Goal: Task Accomplishment & Management: Manage account settings

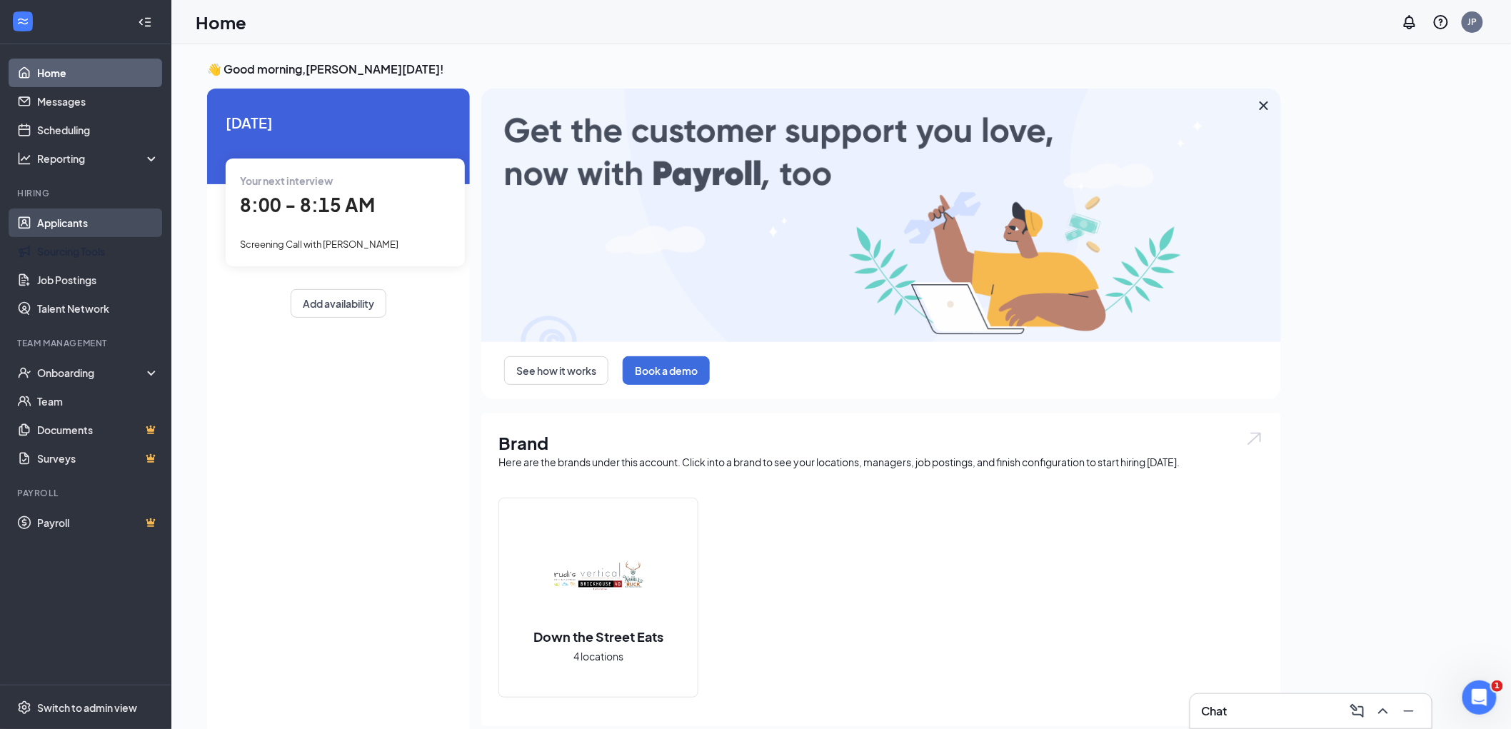
click at [127, 213] on link "Applicants" at bounding box center [98, 223] width 122 height 29
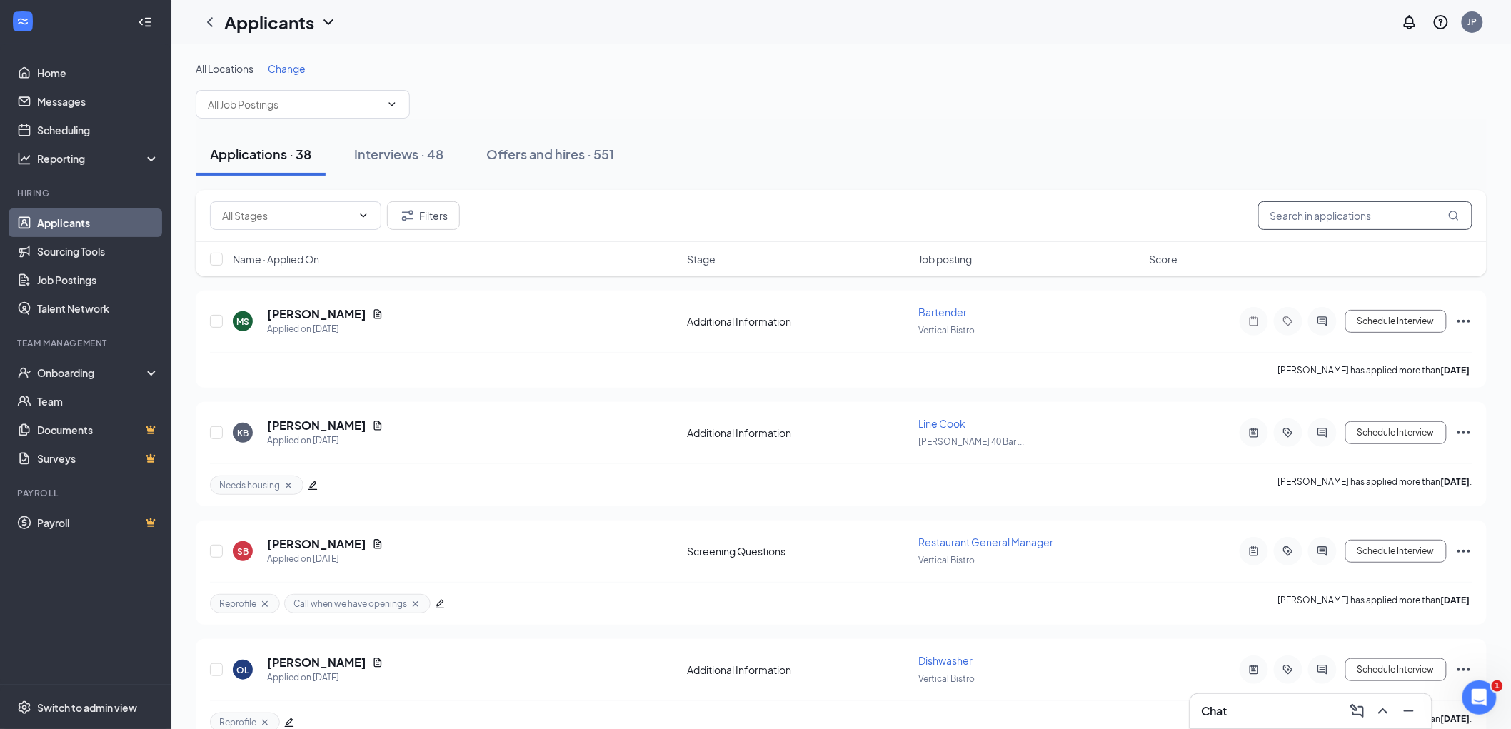
click at [1276, 202] on input "text" at bounding box center [1365, 215] width 214 height 29
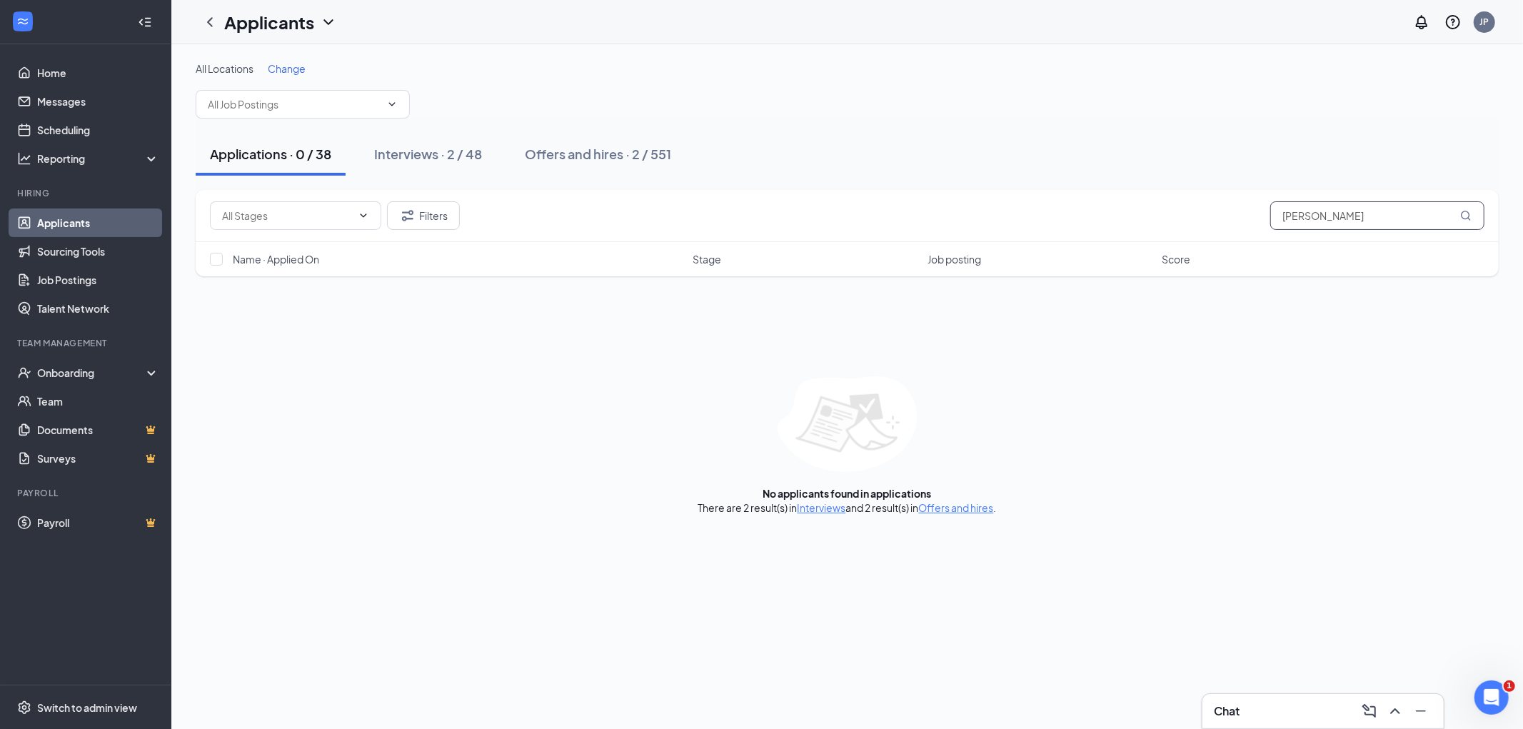
type input "[PERSON_NAME]"
click at [448, 152] on div "Interviews · 2 / 48" at bounding box center [428, 154] width 108 height 18
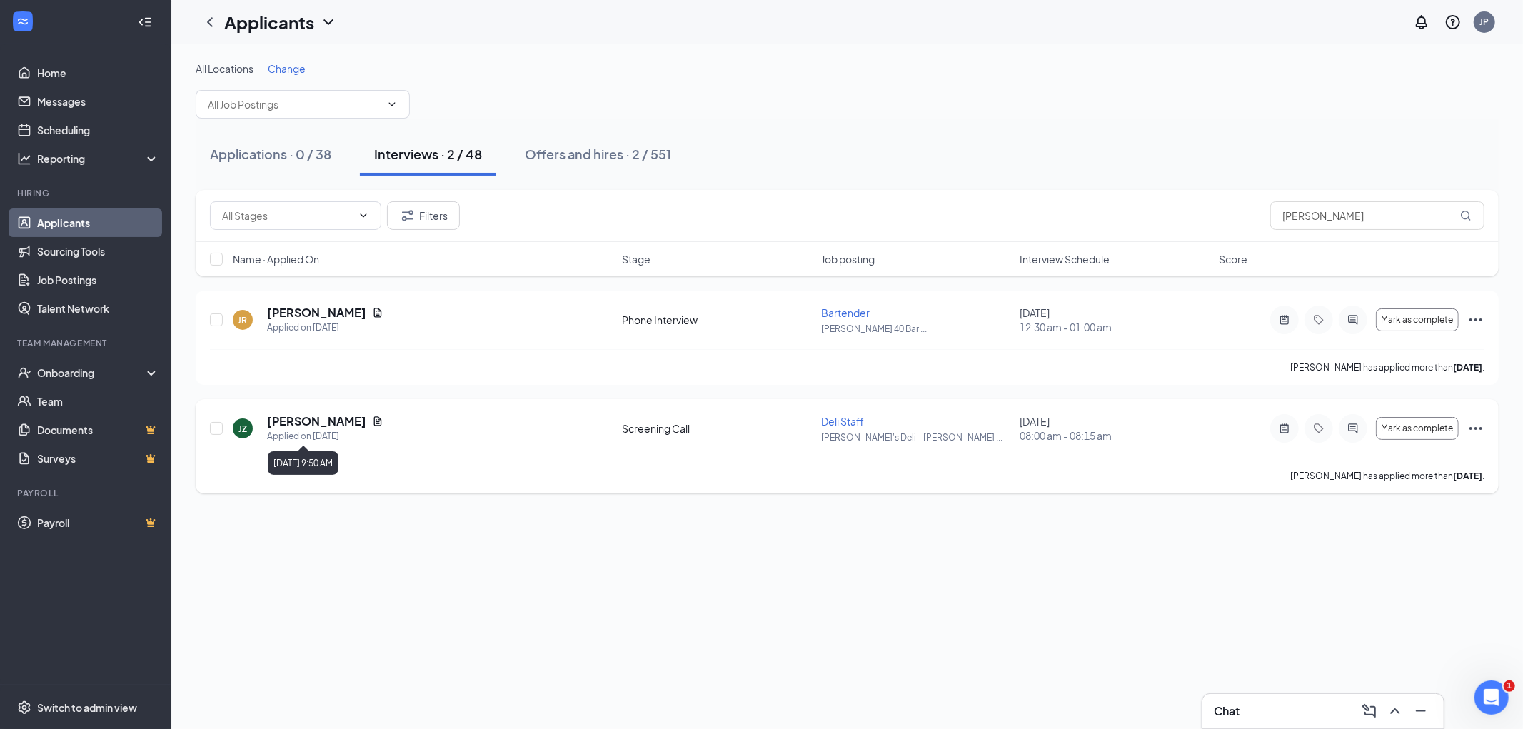
click at [294, 419] on h5 "[PERSON_NAME]" at bounding box center [316, 422] width 99 height 16
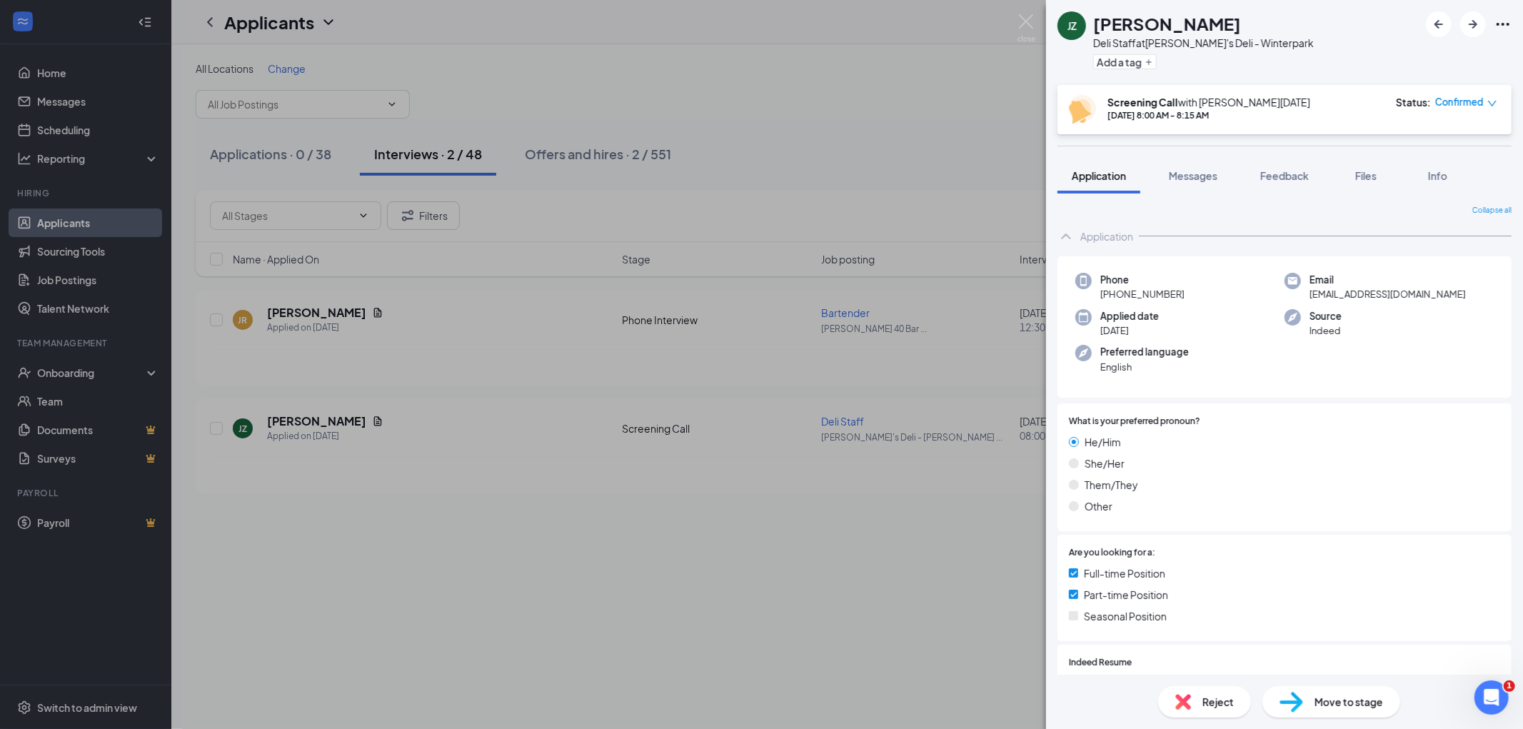
scroll to position [396, 0]
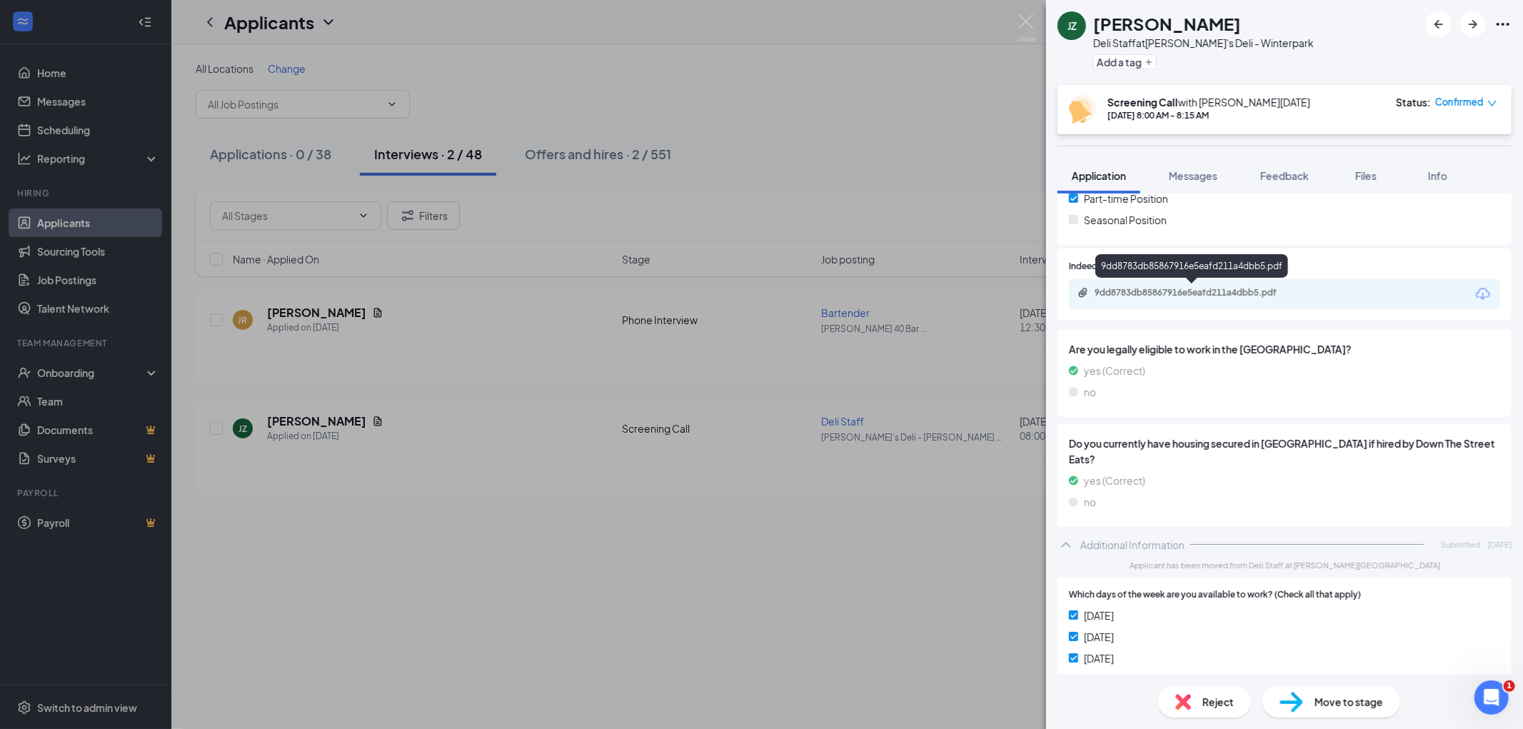
click at [1241, 295] on div "9dd8783db85867916e5eafd211a4dbb5.pdf" at bounding box center [1195, 292] width 200 height 11
click at [1457, 103] on span "Confirmed" at bounding box center [1459, 102] width 49 height 14
click at [1016, 16] on div "JZ JAMES ZEIMANTZ Deli Staff at Rudi's Deli - Winterpark Add a tag Screening Ca…" at bounding box center [761, 364] width 1523 height 729
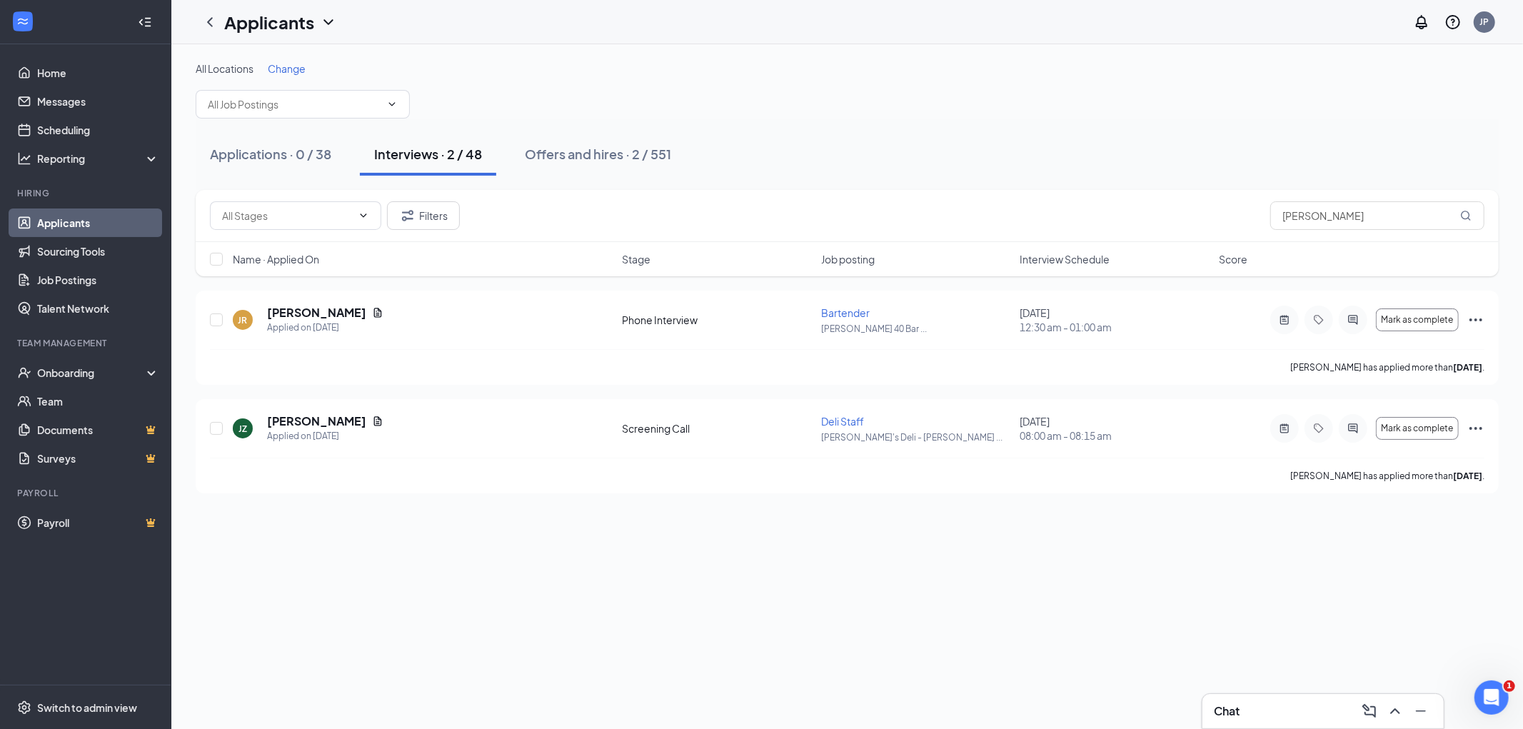
click at [1021, 19] on div "Applicants JP" at bounding box center [847, 22] width 1352 height 44
click at [1487, 426] on div "JZ JAMES ZEIMANTZ Applied on Aug 20 Screening Call Deli Staff Rudi's Deli - Win…" at bounding box center [847, 446] width 1303 height 94
click at [1479, 426] on icon "Ellipses" at bounding box center [1476, 428] width 17 height 17
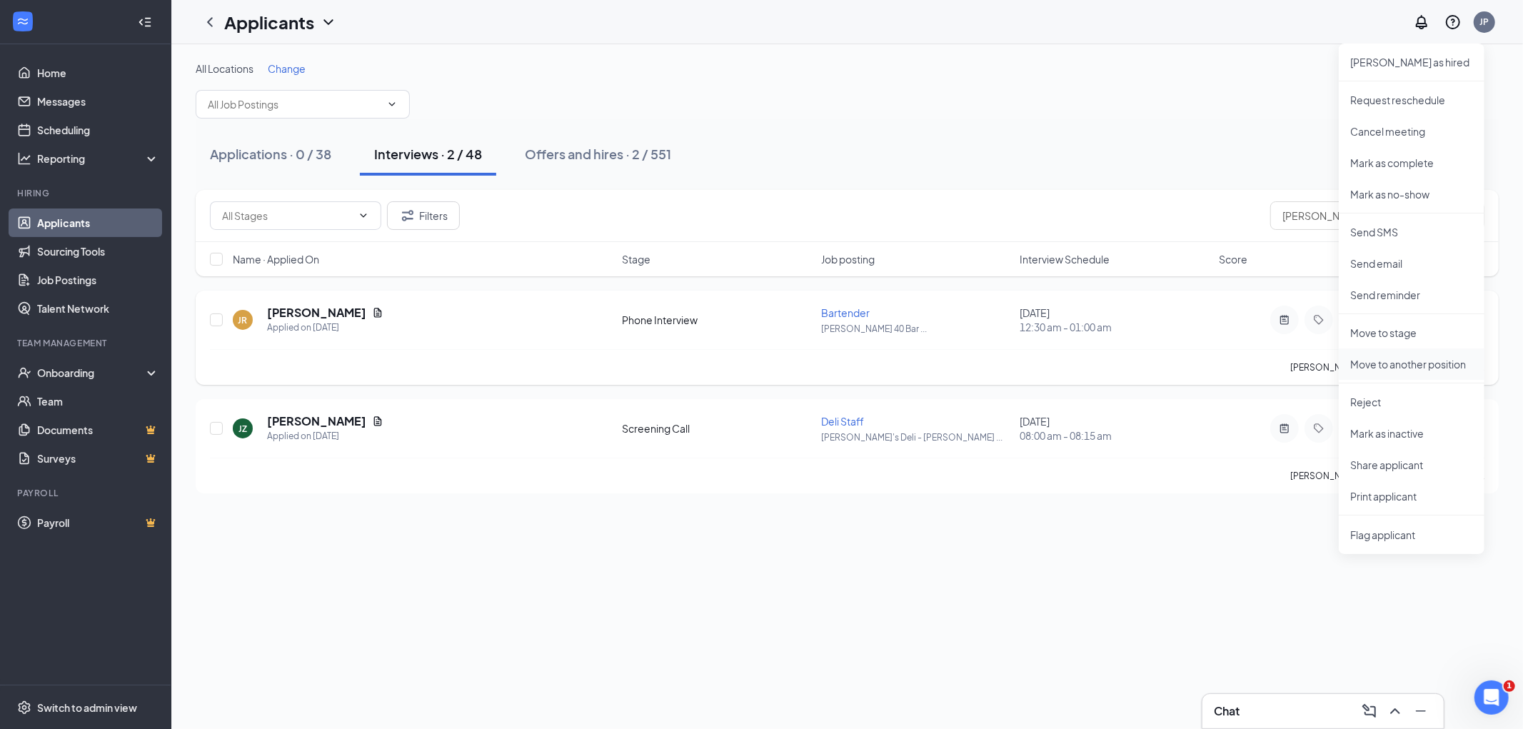
click at [1371, 365] on p "Move to another position" at bounding box center [1411, 364] width 123 height 14
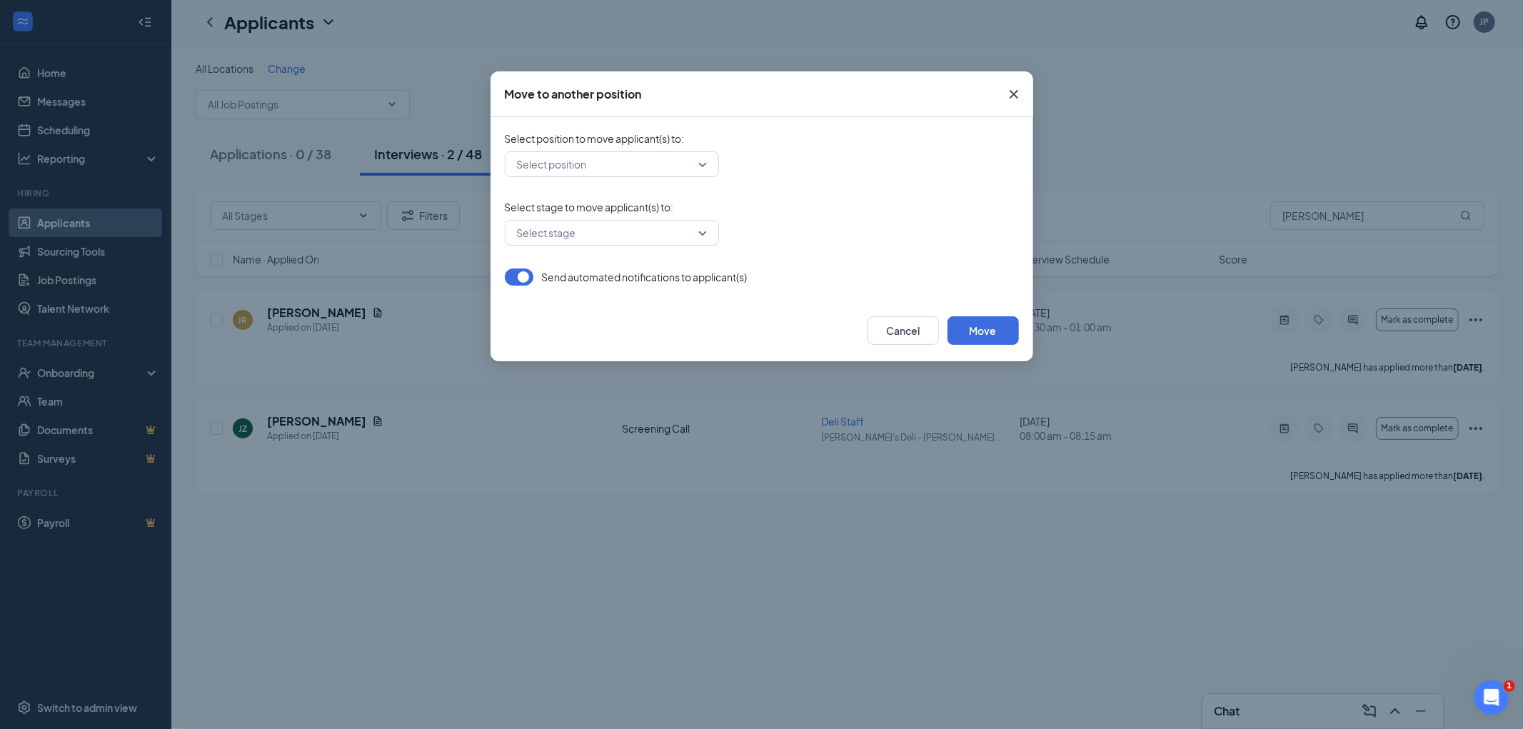
click at [657, 166] on input "search" at bounding box center [606, 164] width 187 height 24
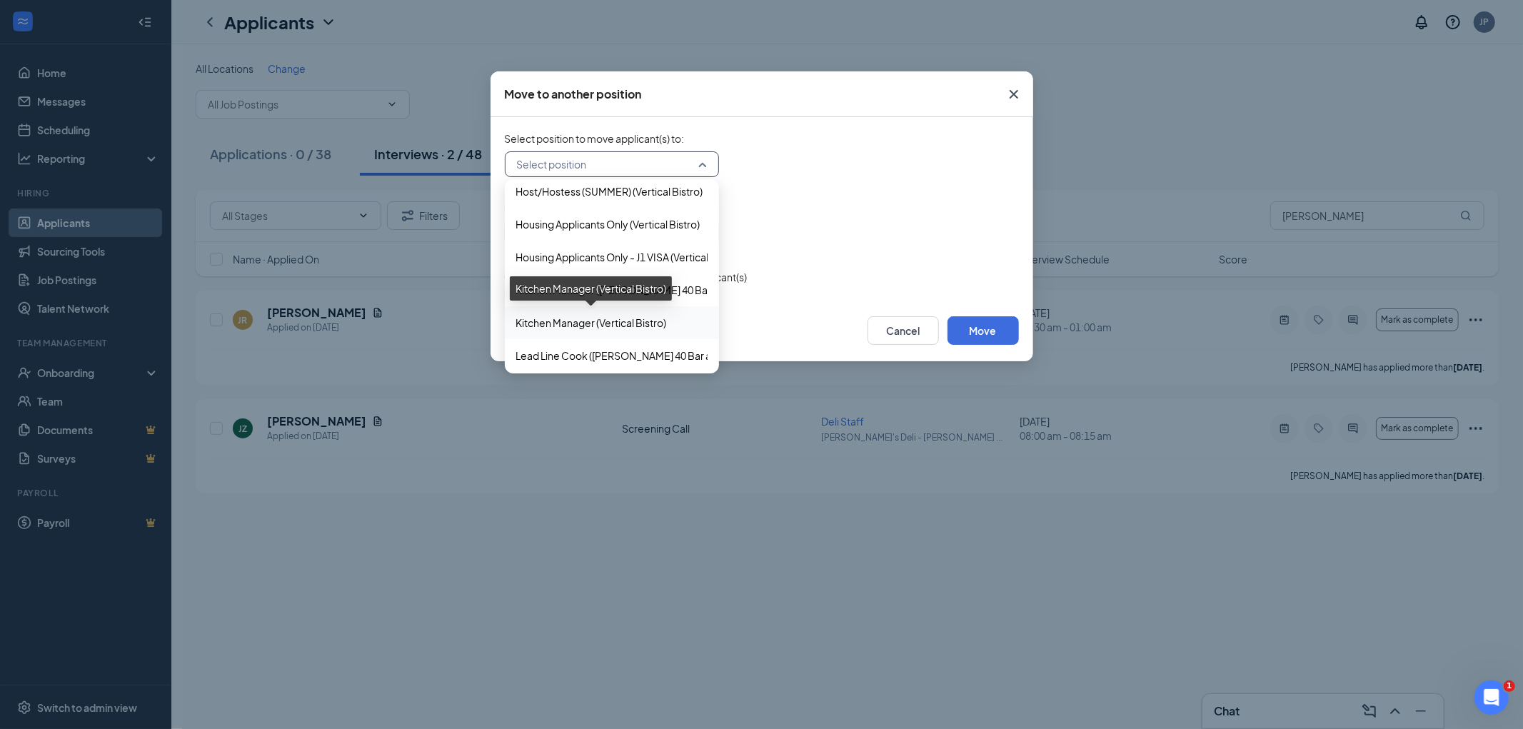
scroll to position [714, 0]
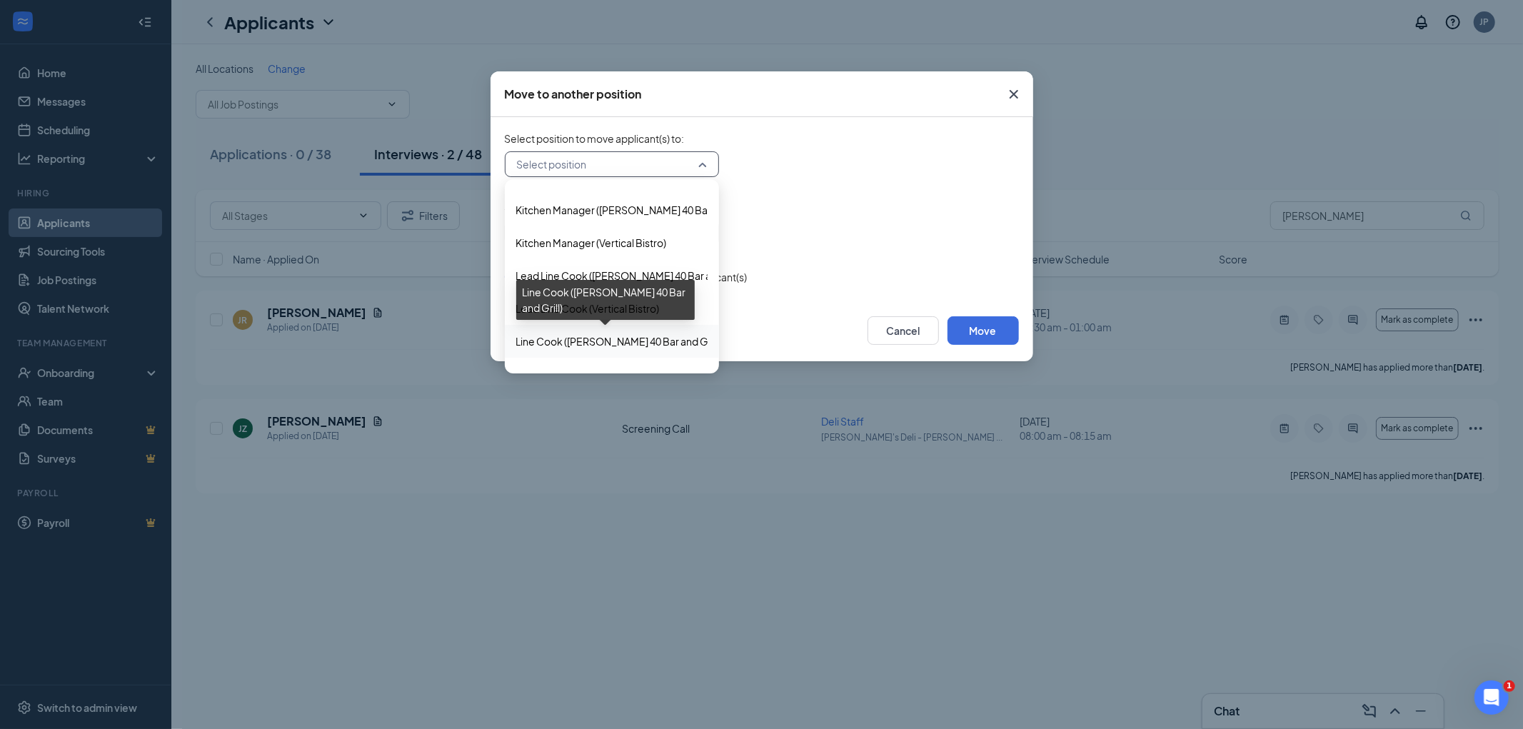
click at [648, 334] on span "Line Cook (Brickhouse 40 Bar and Grill)" at bounding box center [619, 342] width 206 height 16
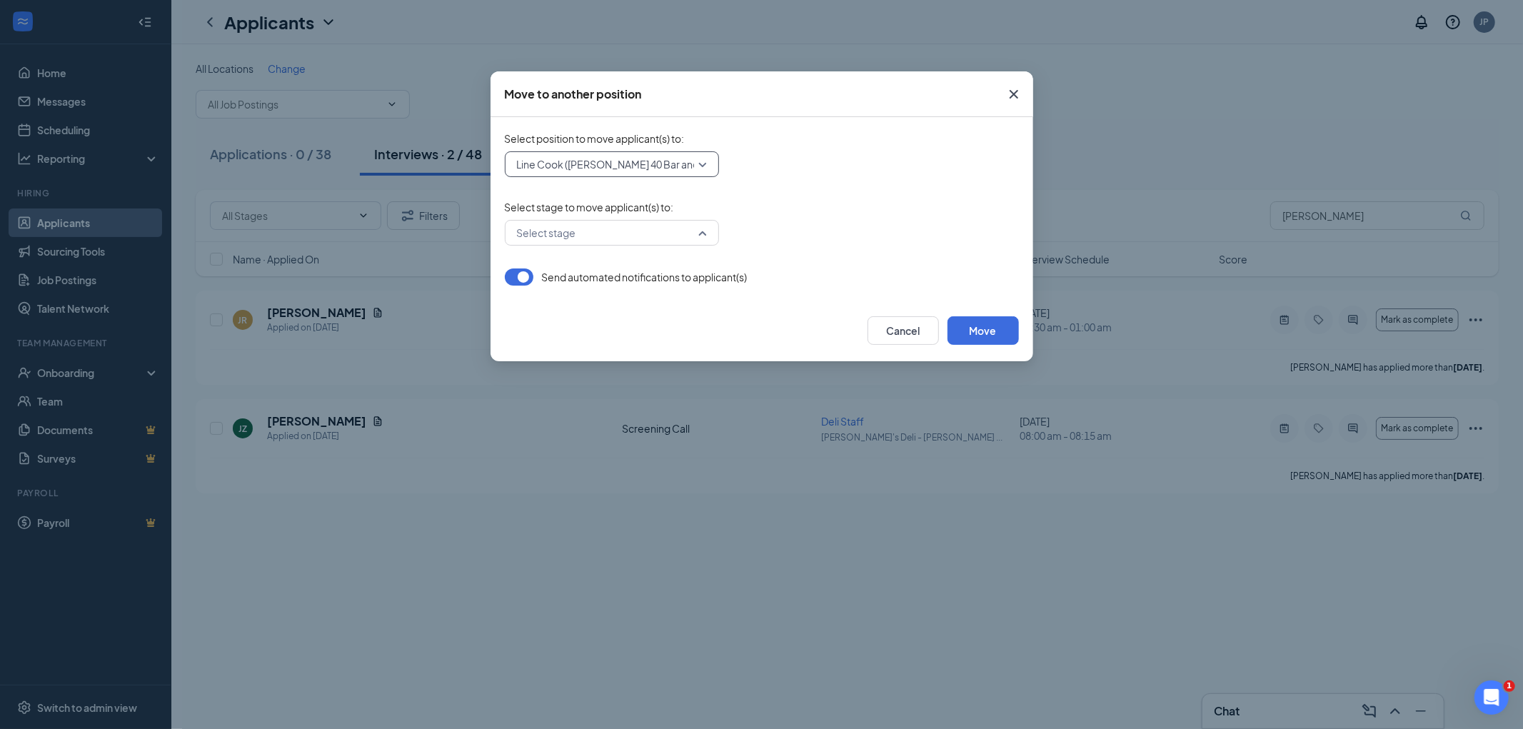
click at [658, 236] on input "search" at bounding box center [606, 233] width 187 height 24
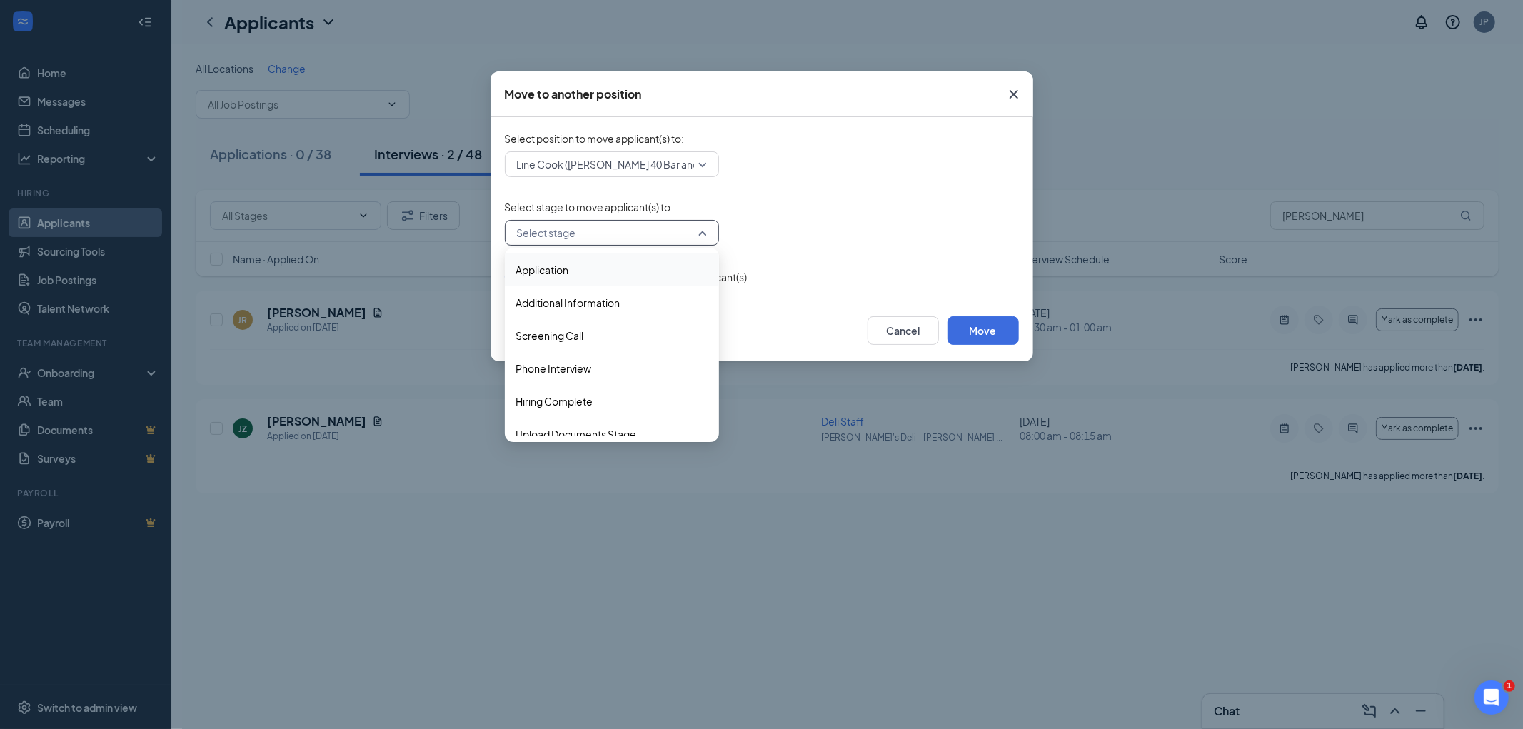
click at [905, 227] on div "Select stage 3411412 3411413 Application Additional Information Screening Call …" at bounding box center [762, 233] width 514 height 26
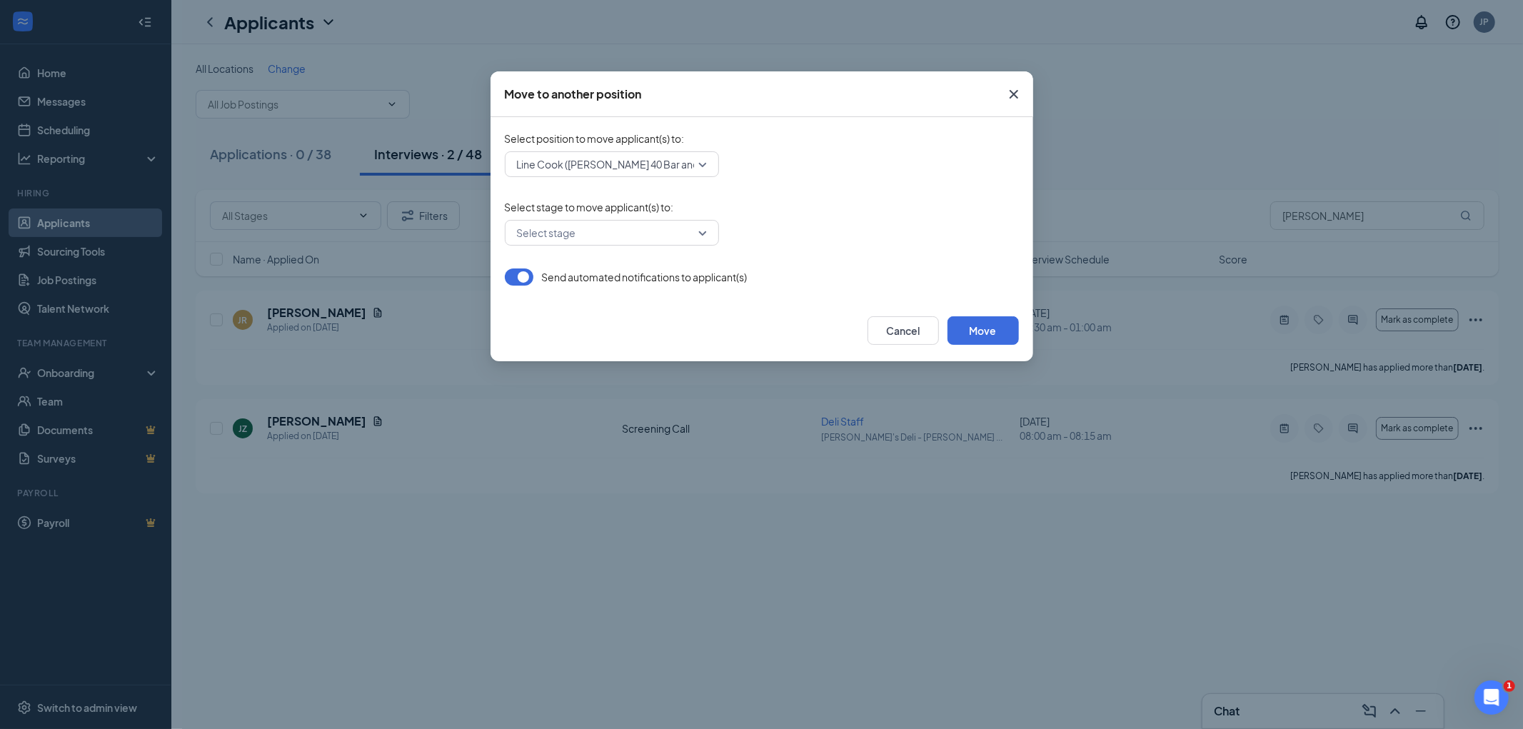
click at [527, 277] on button "button" at bounding box center [519, 277] width 29 height 17
click at [608, 239] on input "search" at bounding box center [606, 233] width 187 height 24
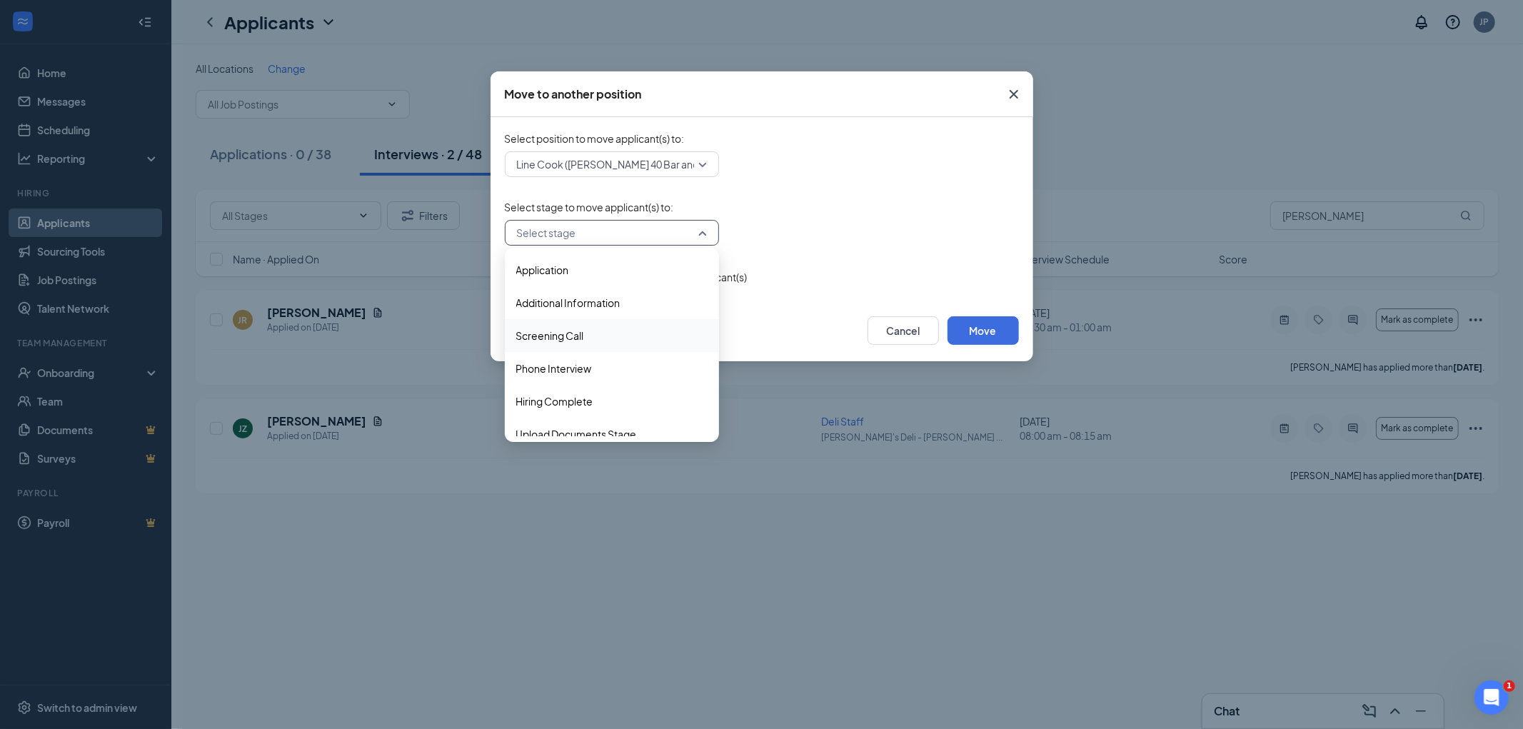
click at [582, 339] on span "Screening Call" at bounding box center [550, 336] width 68 height 16
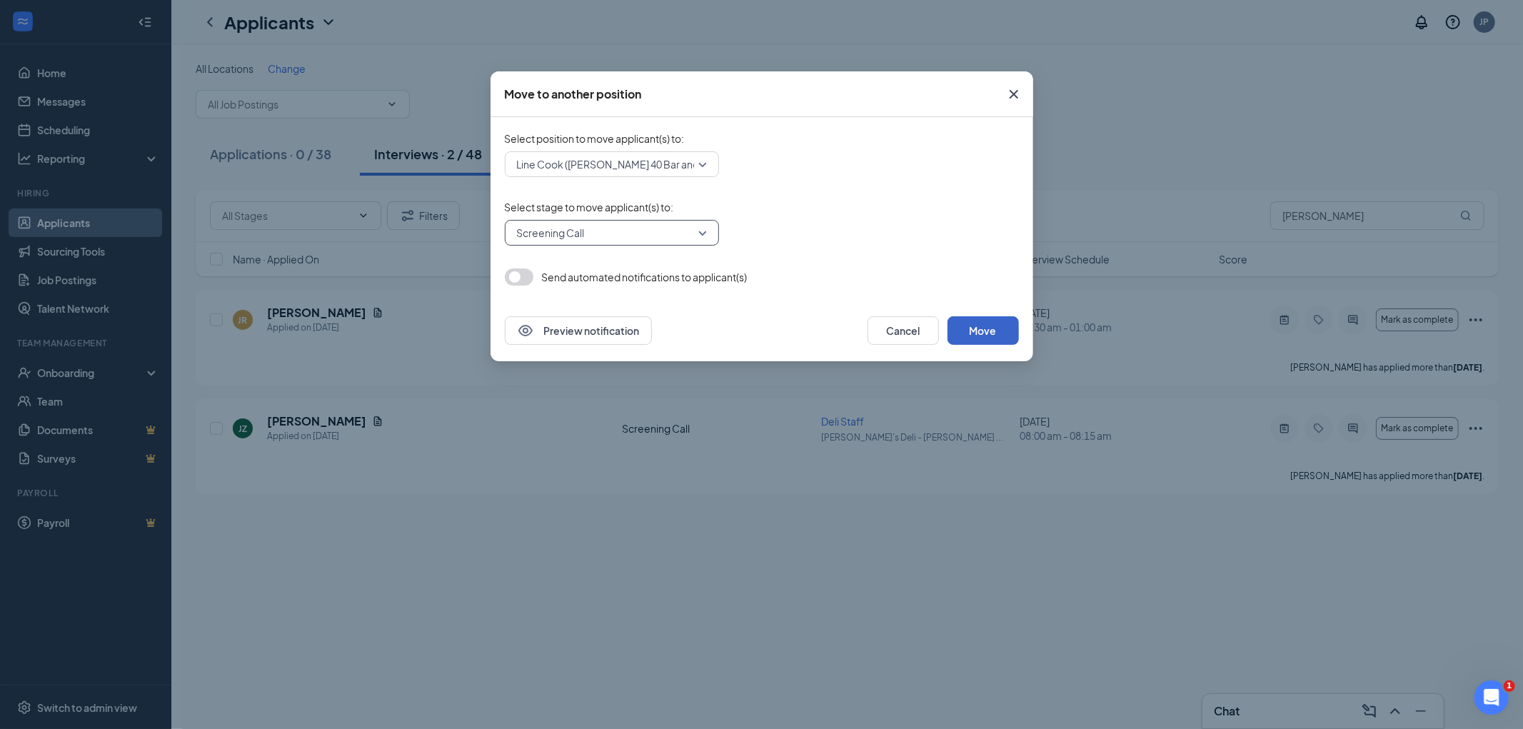
click at [964, 332] on button "Move" at bounding box center [983, 330] width 71 height 29
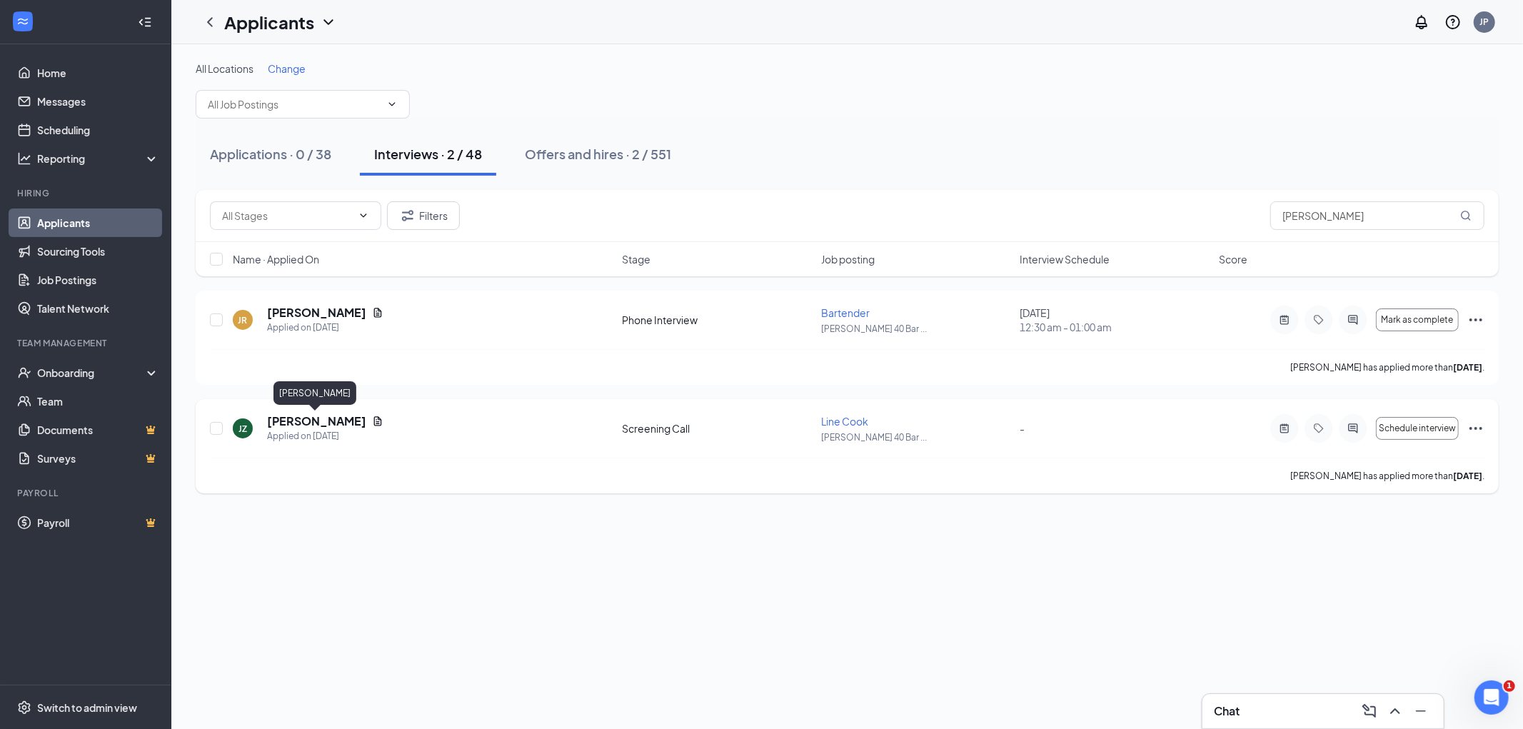
click at [295, 418] on h5 "[PERSON_NAME]" at bounding box center [316, 422] width 99 height 16
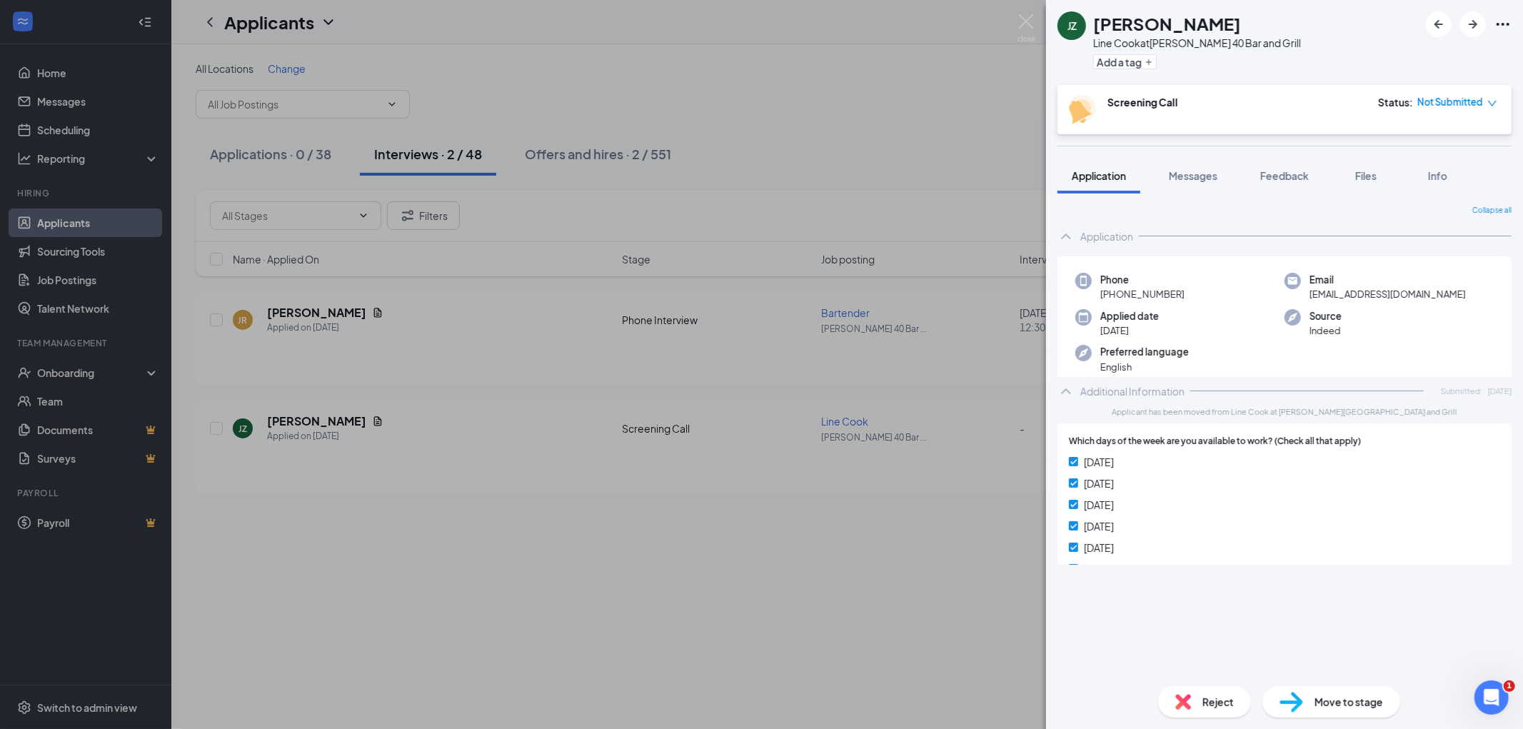
click at [1265, 21] on div "[PERSON_NAME]" at bounding box center [1197, 23] width 208 height 24
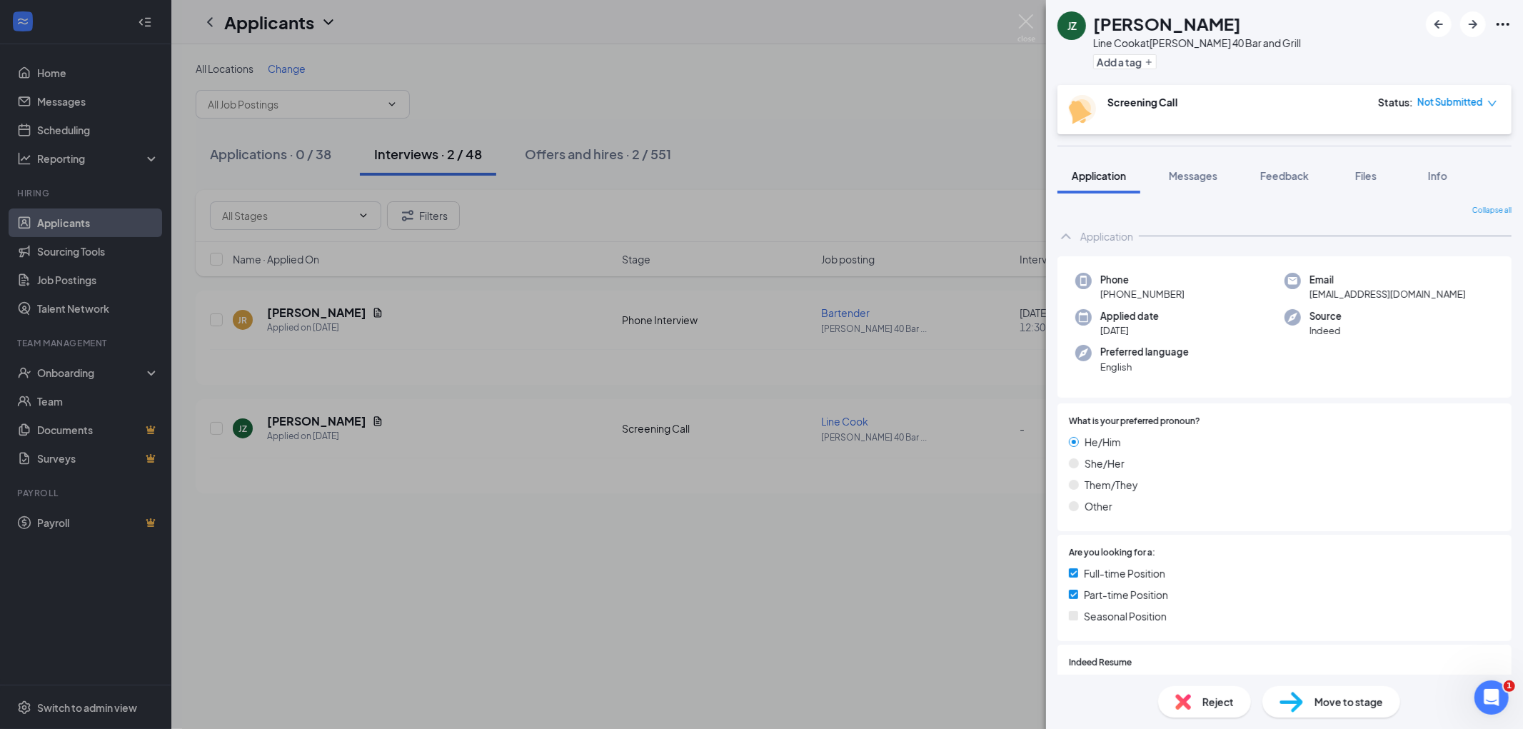
drag, startPoint x: 1178, startPoint y: 291, endPoint x: 1090, endPoint y: 303, distance: 89.4
click at [1093, 301] on div "Phone +1 (208) 859-3657 Email jamespzman6@gmail.com Applied date Aug 20 Source …" at bounding box center [1285, 327] width 454 height 142
drag, startPoint x: 1301, startPoint y: 291, endPoint x: 1433, endPoint y: 289, distance: 132.1
click at [1433, 289] on div "Email jamespzman6@gmail.com" at bounding box center [1389, 287] width 209 height 29
copy span "[EMAIL_ADDRESS][DOMAIN_NAME]"
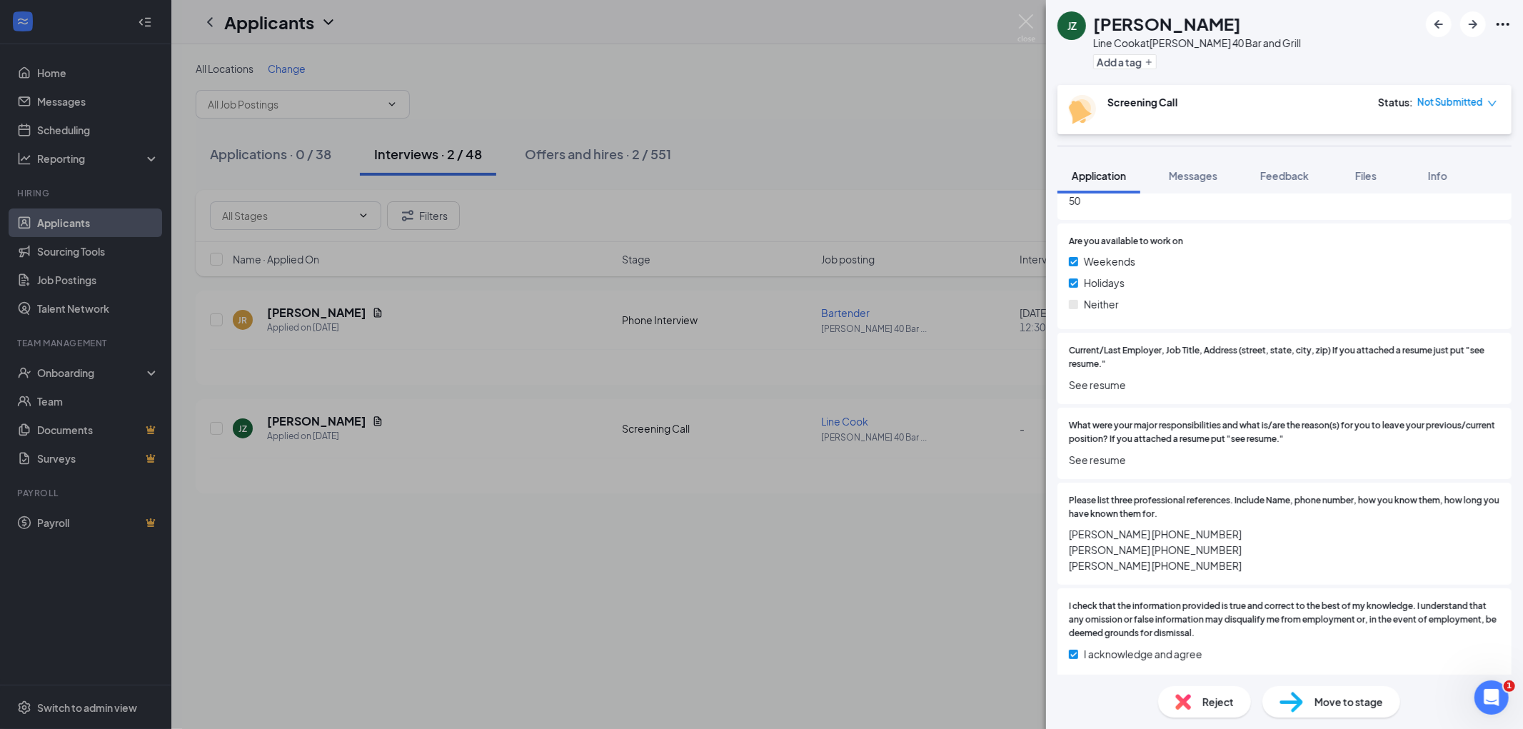
scroll to position [1123, 0]
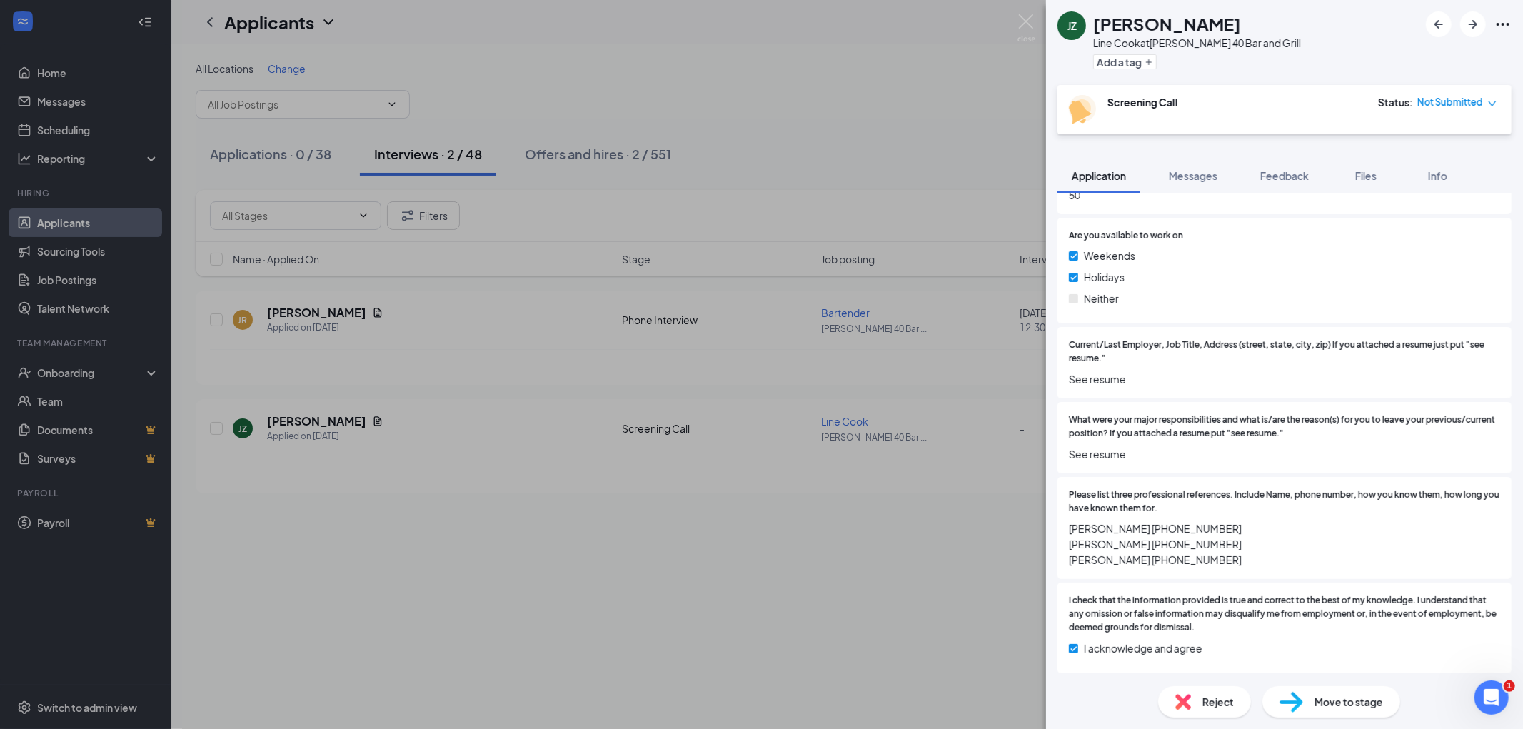
drag, startPoint x: 1218, startPoint y: 560, endPoint x: 1071, endPoint y: 523, distance: 151.0
click at [1071, 523] on span "[PERSON_NAME] [PHONE_NUMBER] [PERSON_NAME] [PHONE_NUMBER] [PERSON_NAME] [PHONE_…" at bounding box center [1284, 544] width 431 height 47
copy span "[PERSON_NAME] [PHONE_NUMBER] [PERSON_NAME] [PHONE_NUMBER] [PERSON_NAME] [PHONE_…"
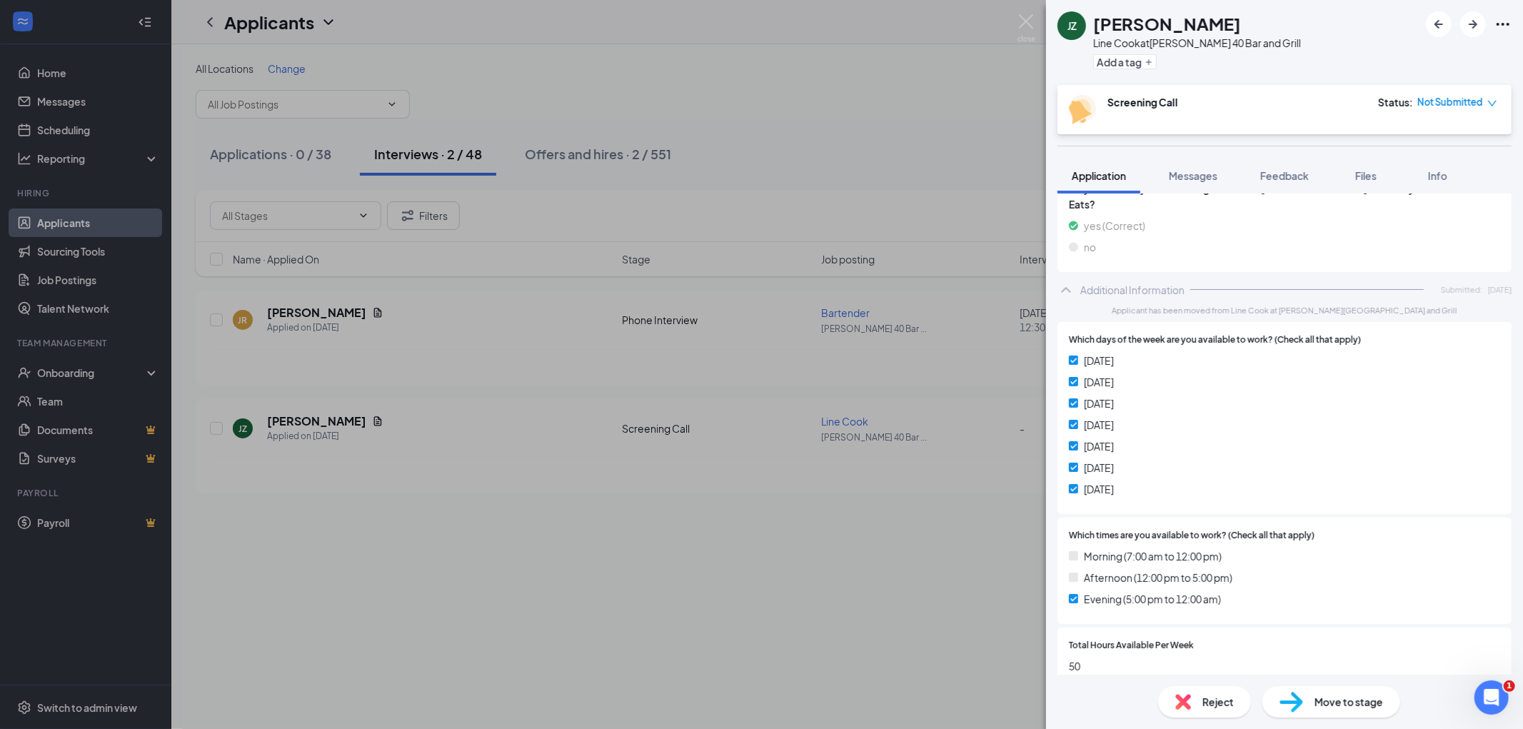
scroll to position [641, 0]
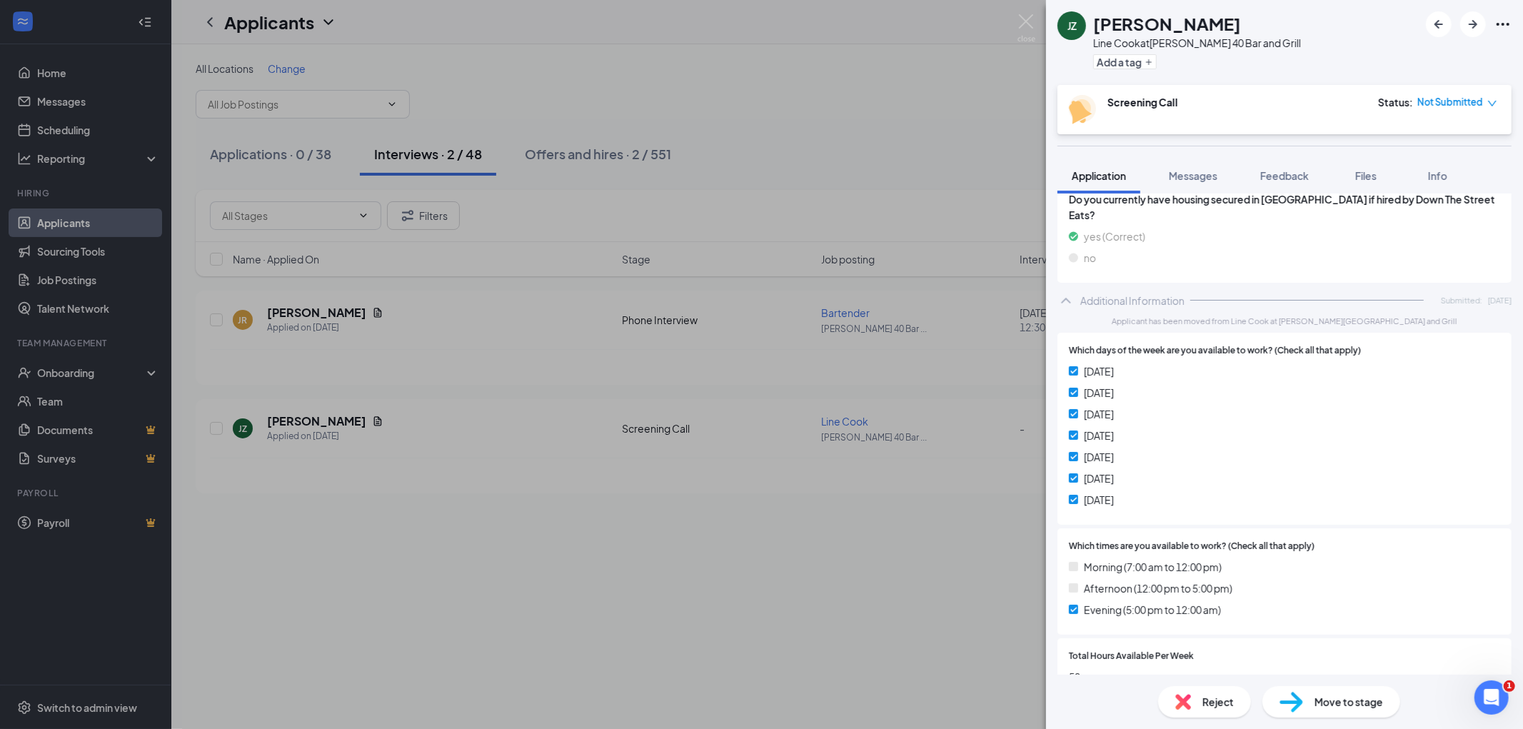
click at [1360, 173] on span "Files" at bounding box center [1365, 175] width 21 height 13
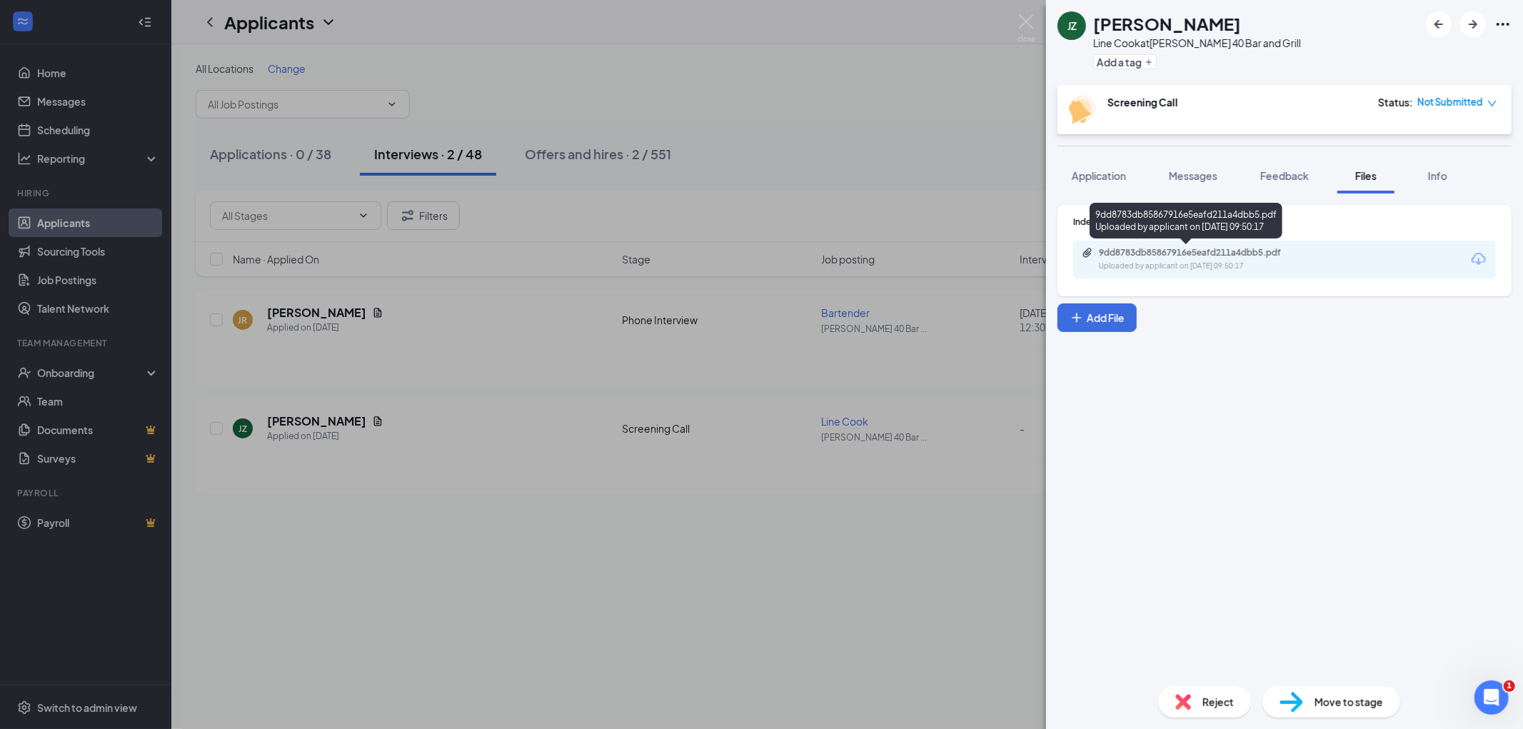
click at [1280, 247] on div "9dd8783db85867916e5eafd211a4dbb5.pdf" at bounding box center [1199, 252] width 200 height 11
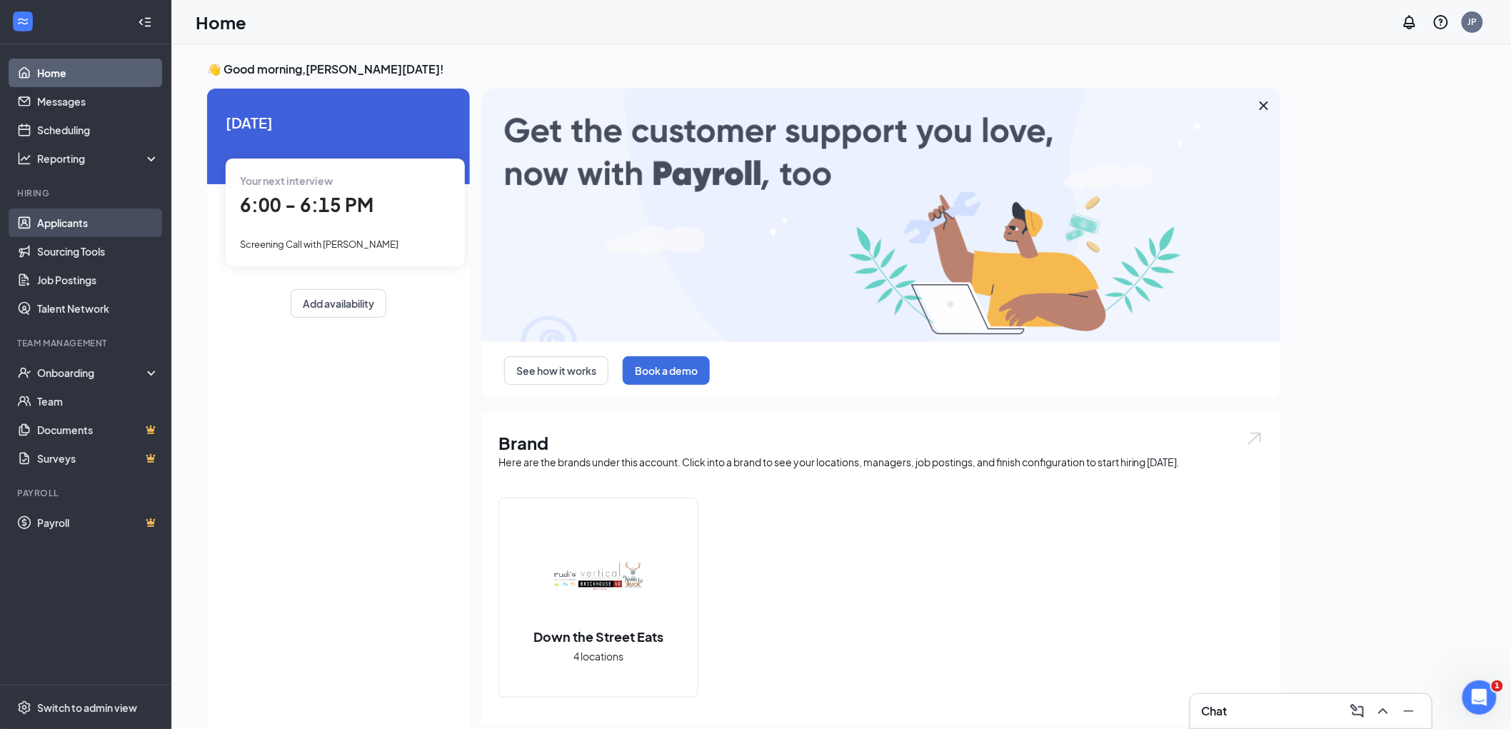
click at [116, 225] on link "Applicants" at bounding box center [98, 223] width 122 height 29
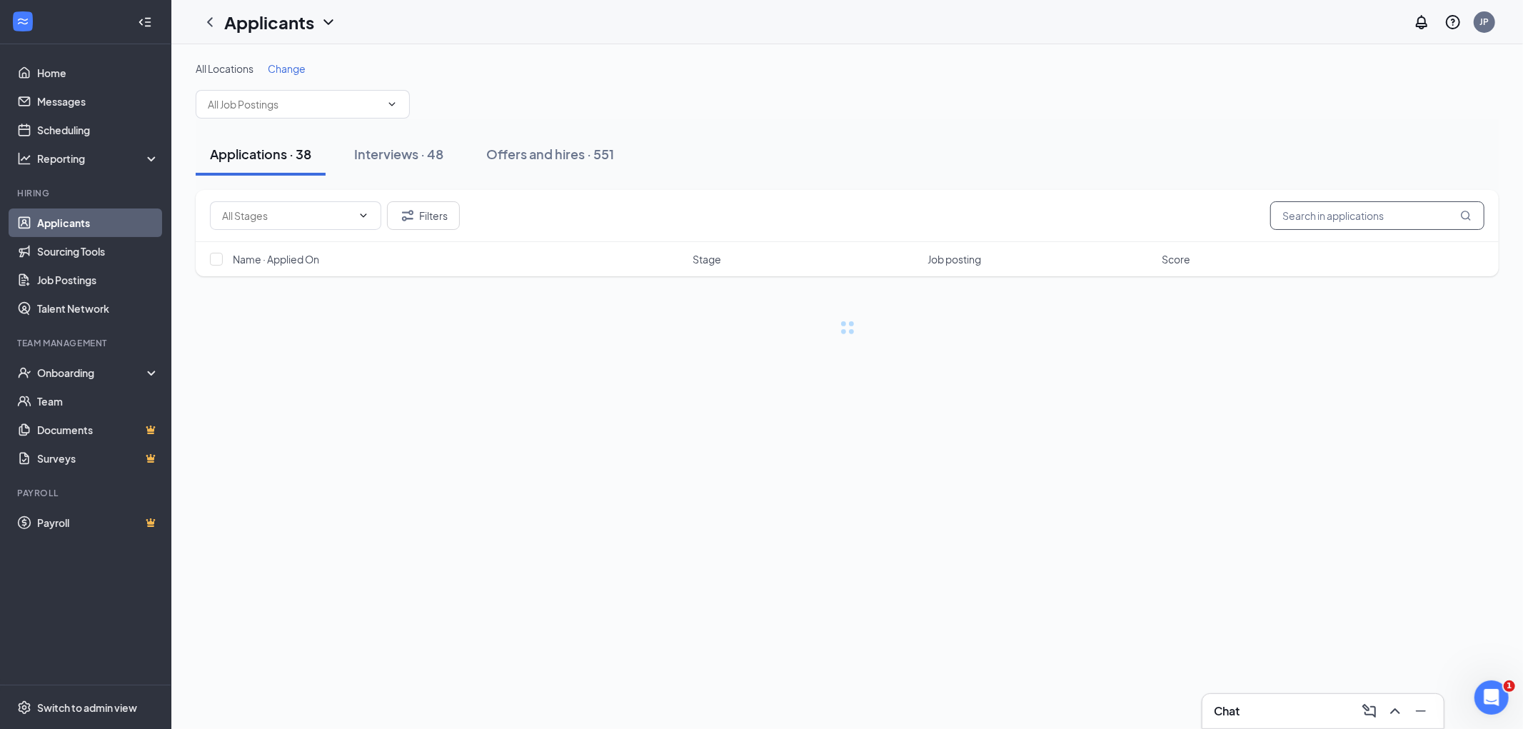
click at [1355, 225] on input "text" at bounding box center [1378, 215] width 214 height 29
type input "[PERSON_NAME]"
click at [406, 154] on div "Interviews · 48" at bounding box center [398, 154] width 89 height 18
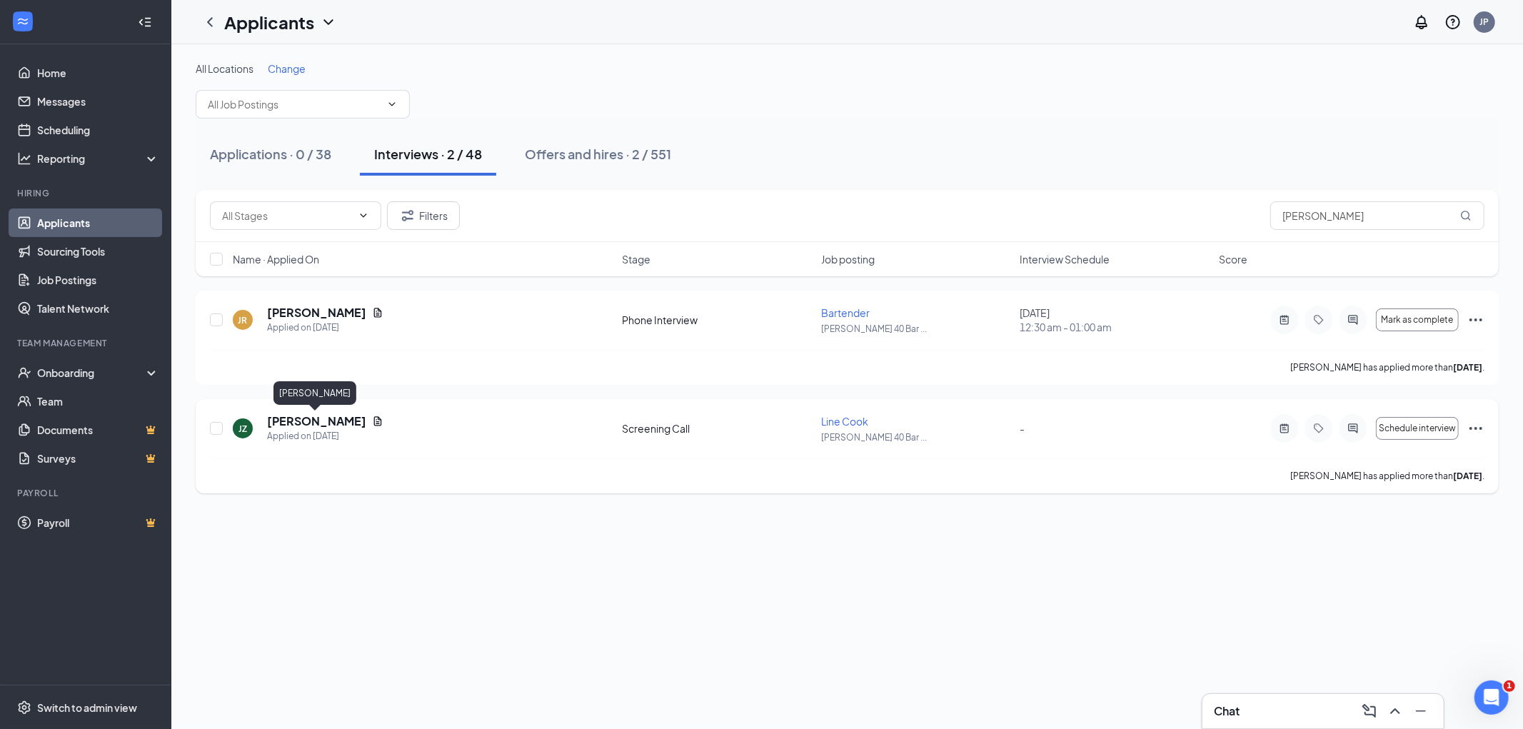
click at [315, 427] on h5 "[PERSON_NAME]" at bounding box center [316, 422] width 99 height 16
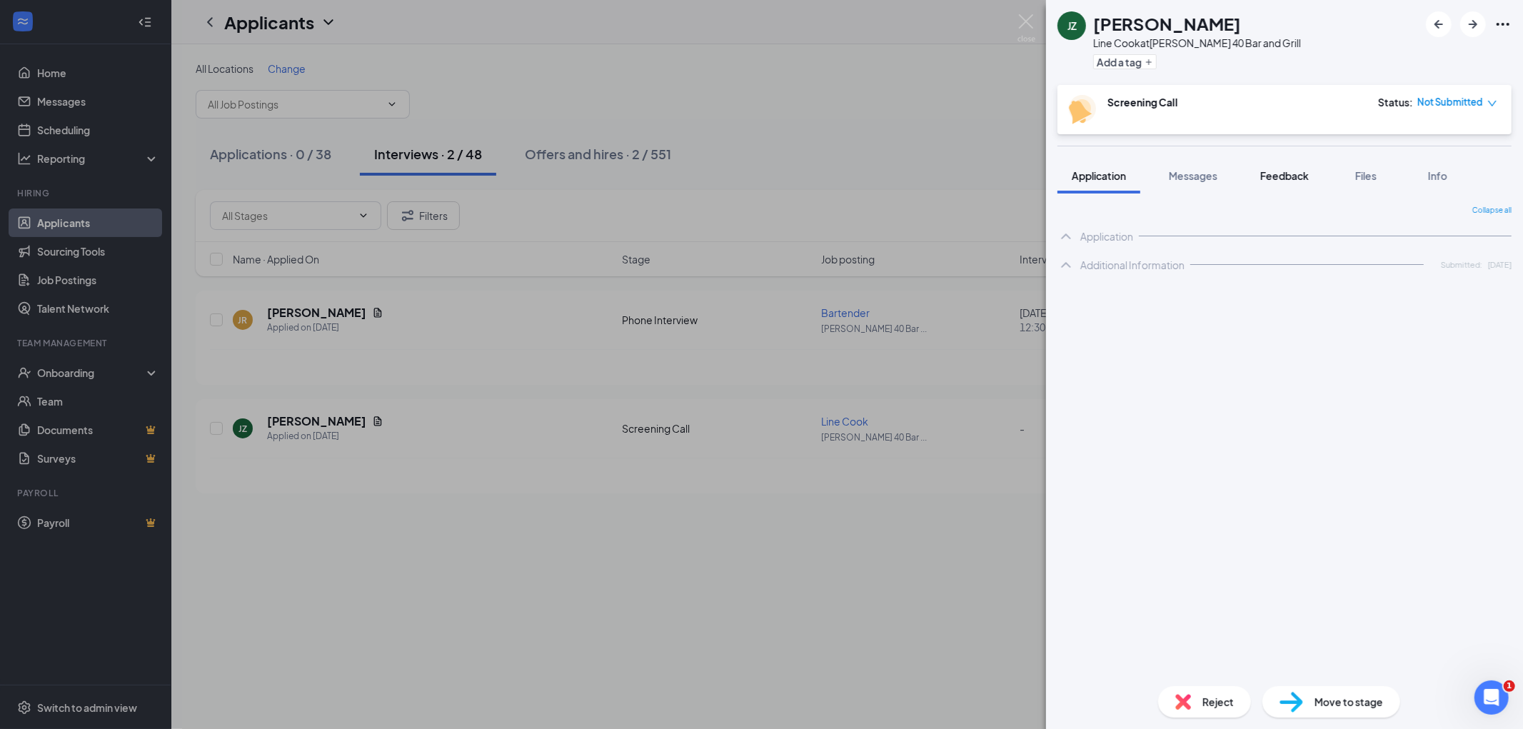
click at [1283, 177] on span "Feedback" at bounding box center [1285, 175] width 49 height 13
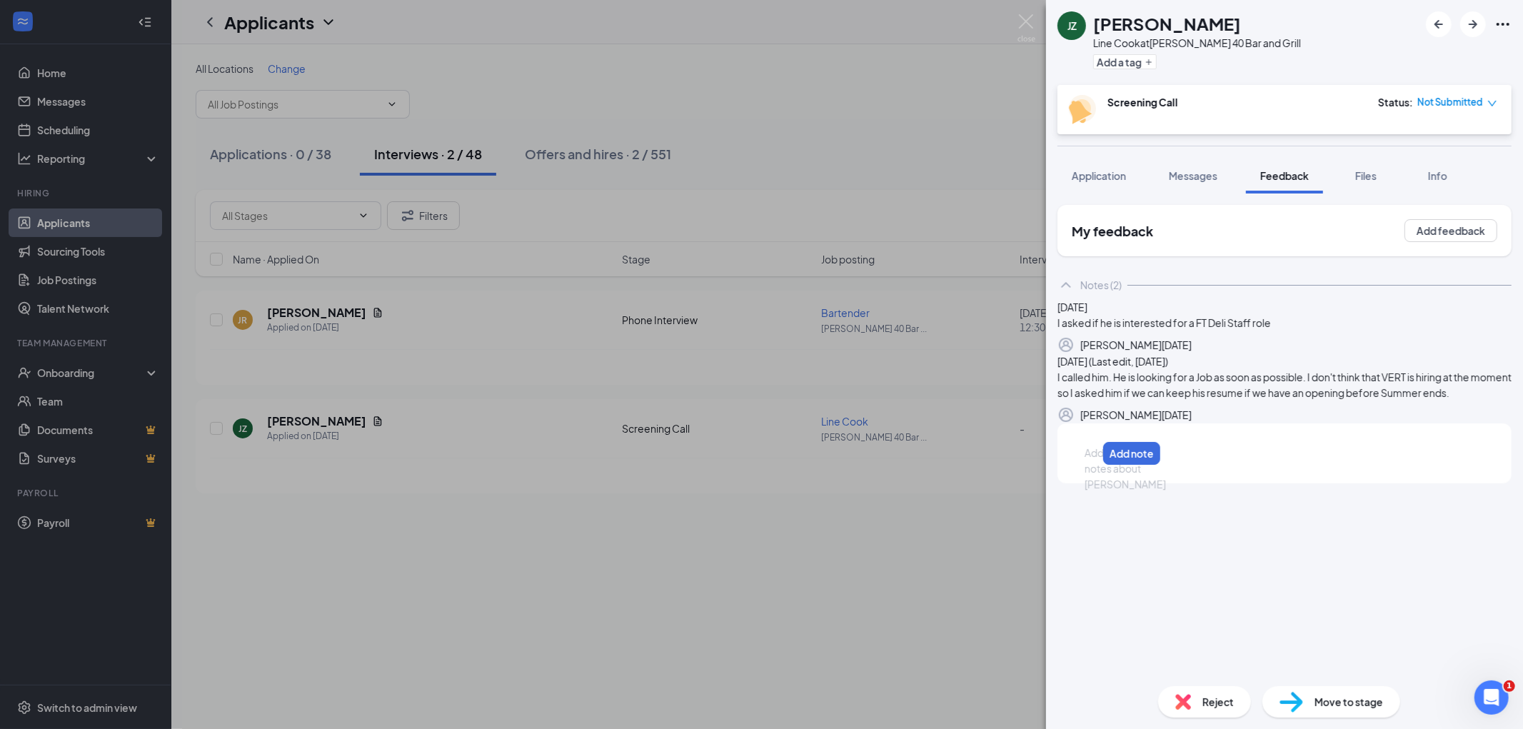
click at [1097, 461] on div at bounding box center [1091, 453] width 11 height 15
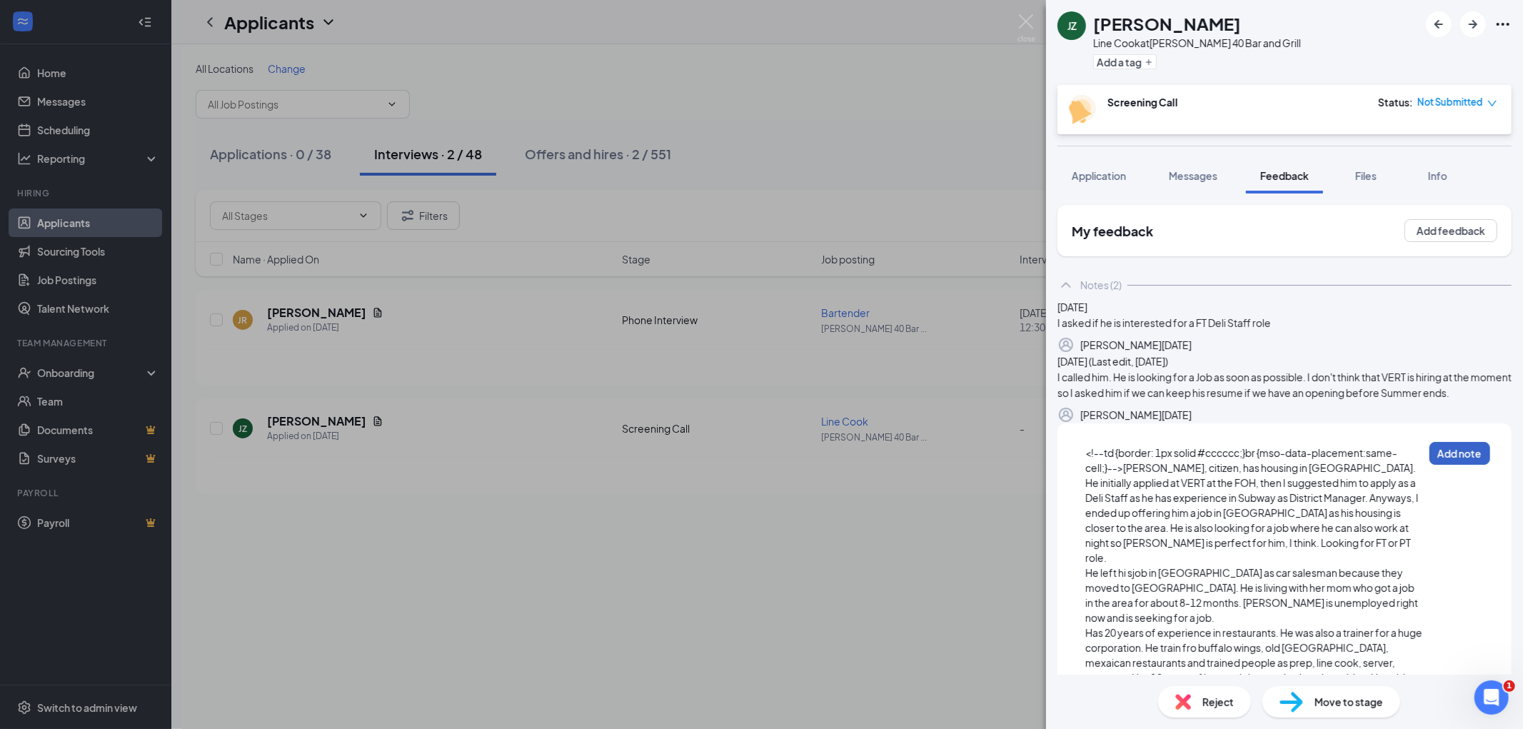
click at [1452, 465] on button "Add note" at bounding box center [1460, 453] width 61 height 23
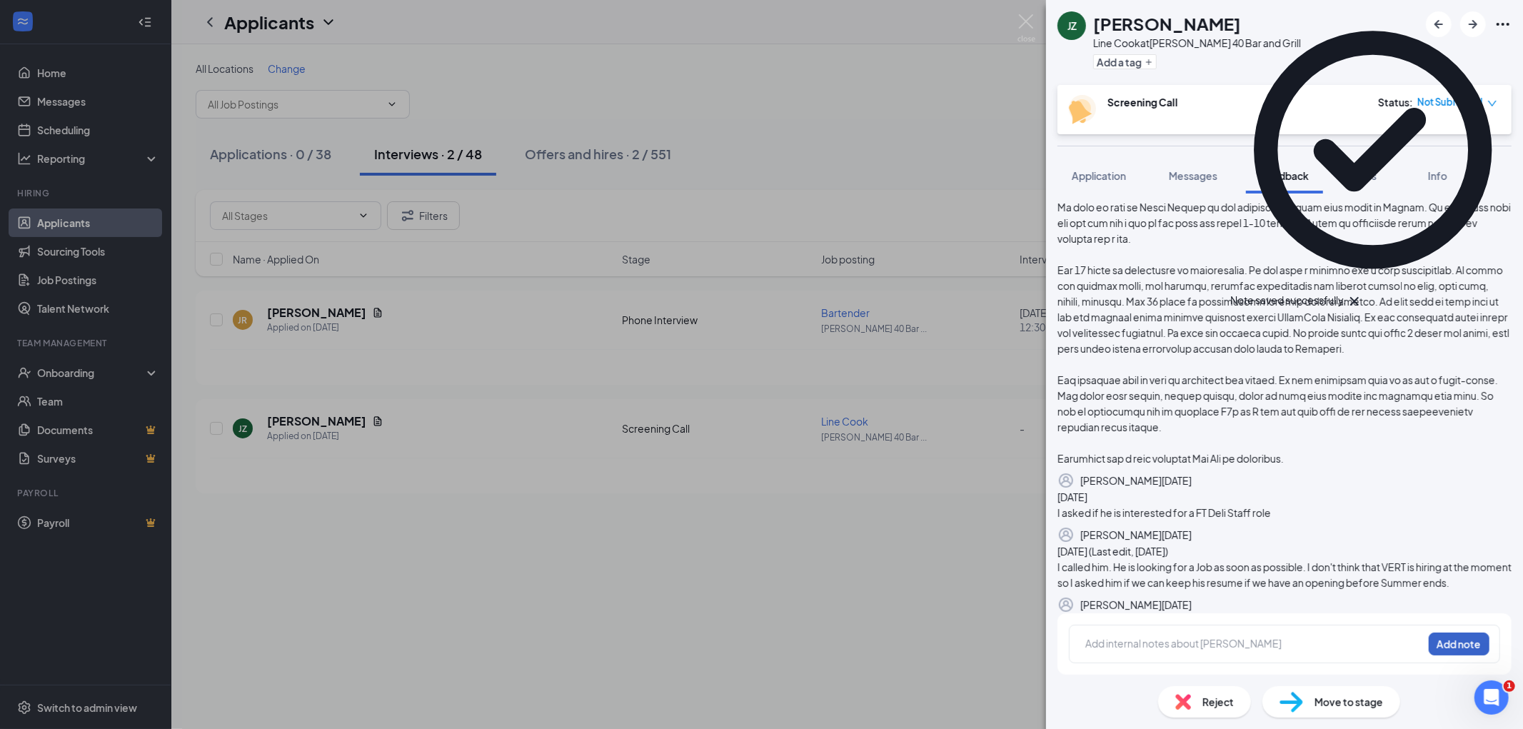
scroll to position [370, 0]
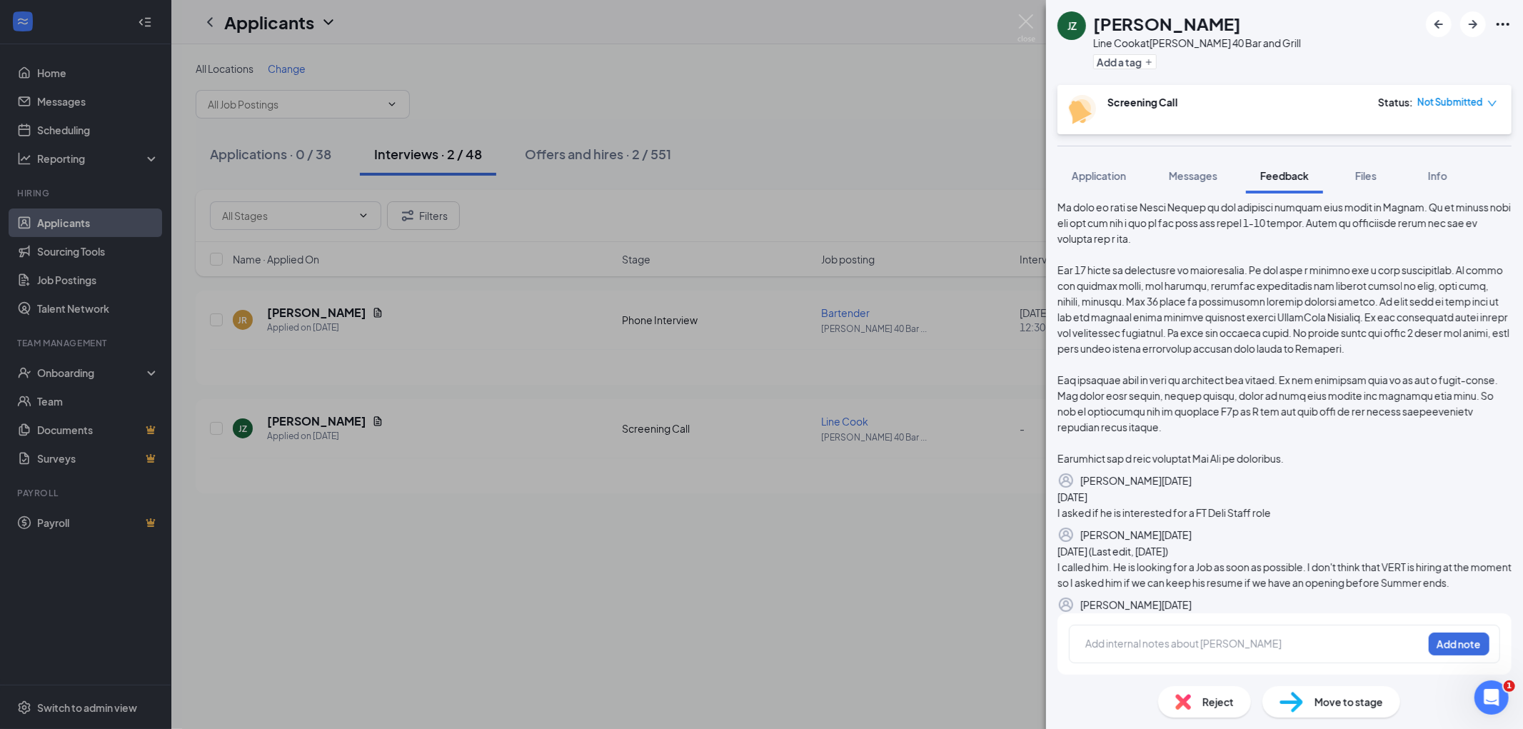
click at [1192, 535] on icon "Trash" at bounding box center [1192, 535] width 0 height 0
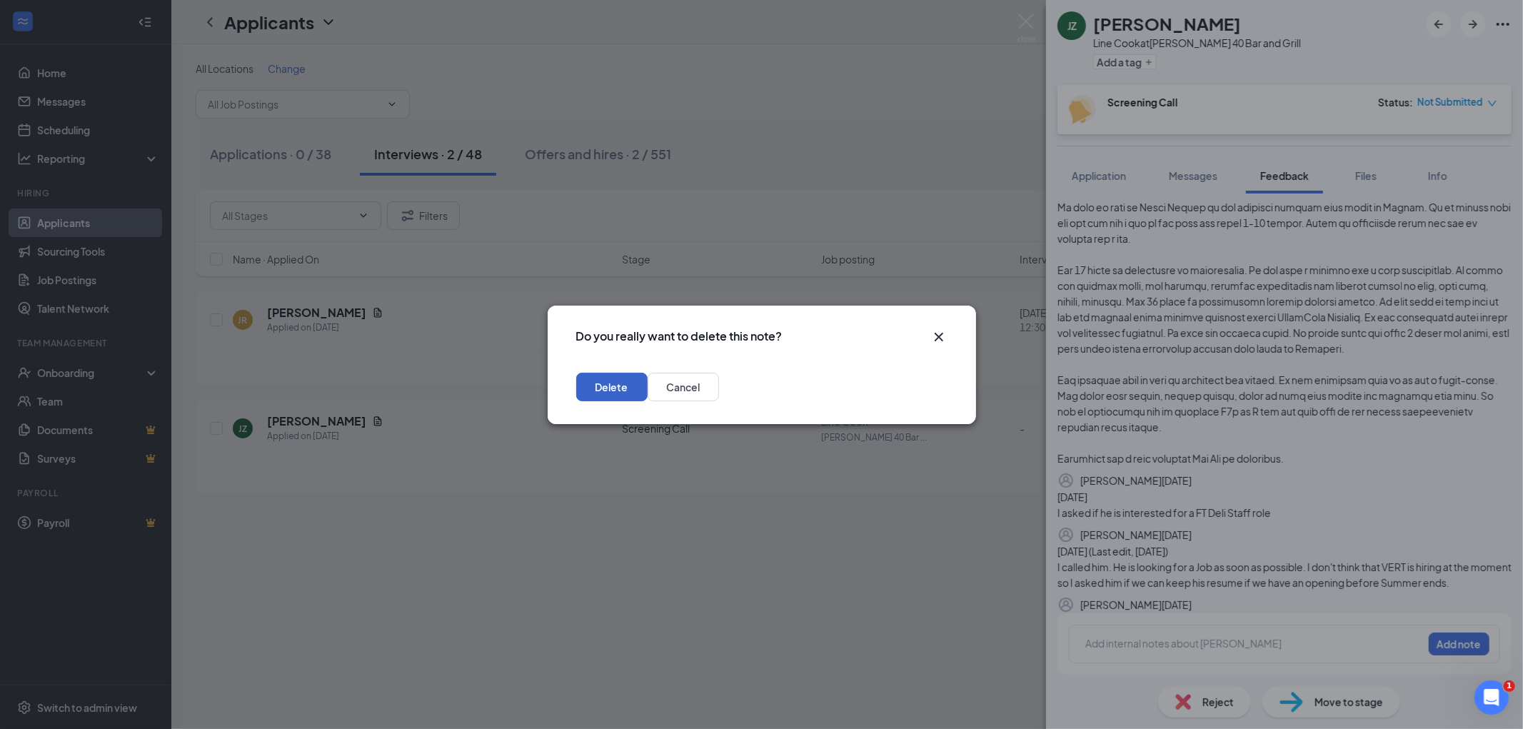
click at [648, 386] on button "Delete" at bounding box center [611, 387] width 71 height 29
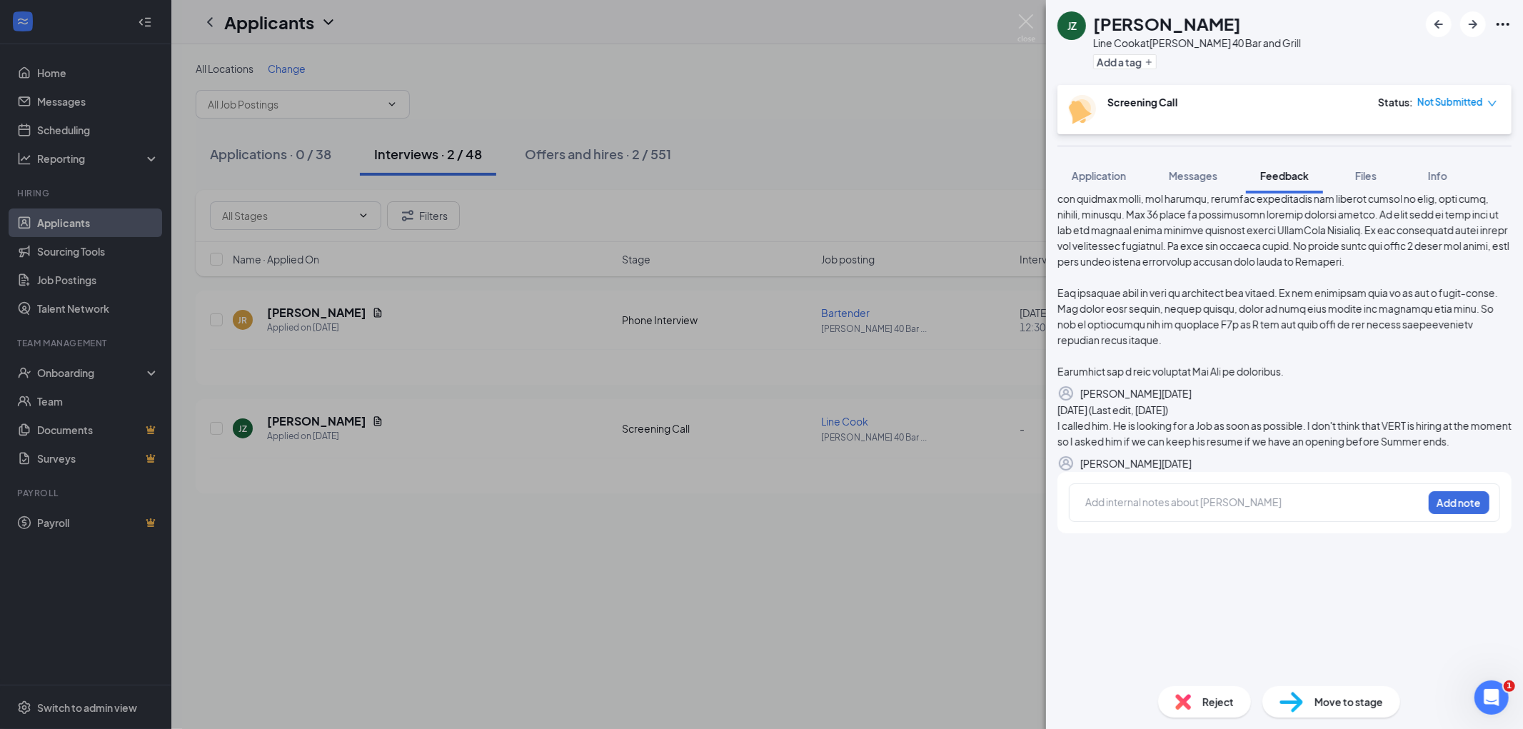
scroll to position [281, 0]
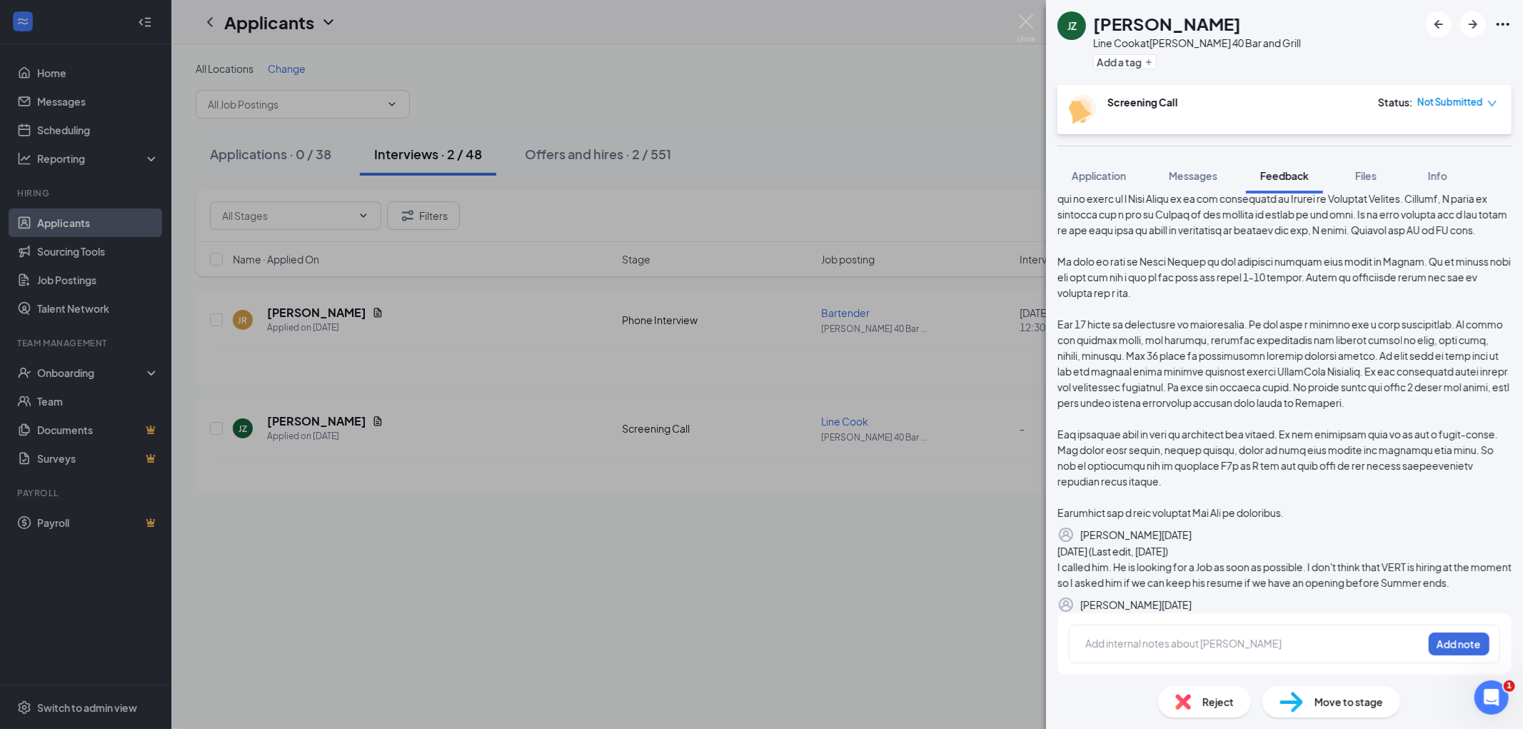
click at [1192, 535] on icon "Trash" at bounding box center [1192, 535] width 0 height 0
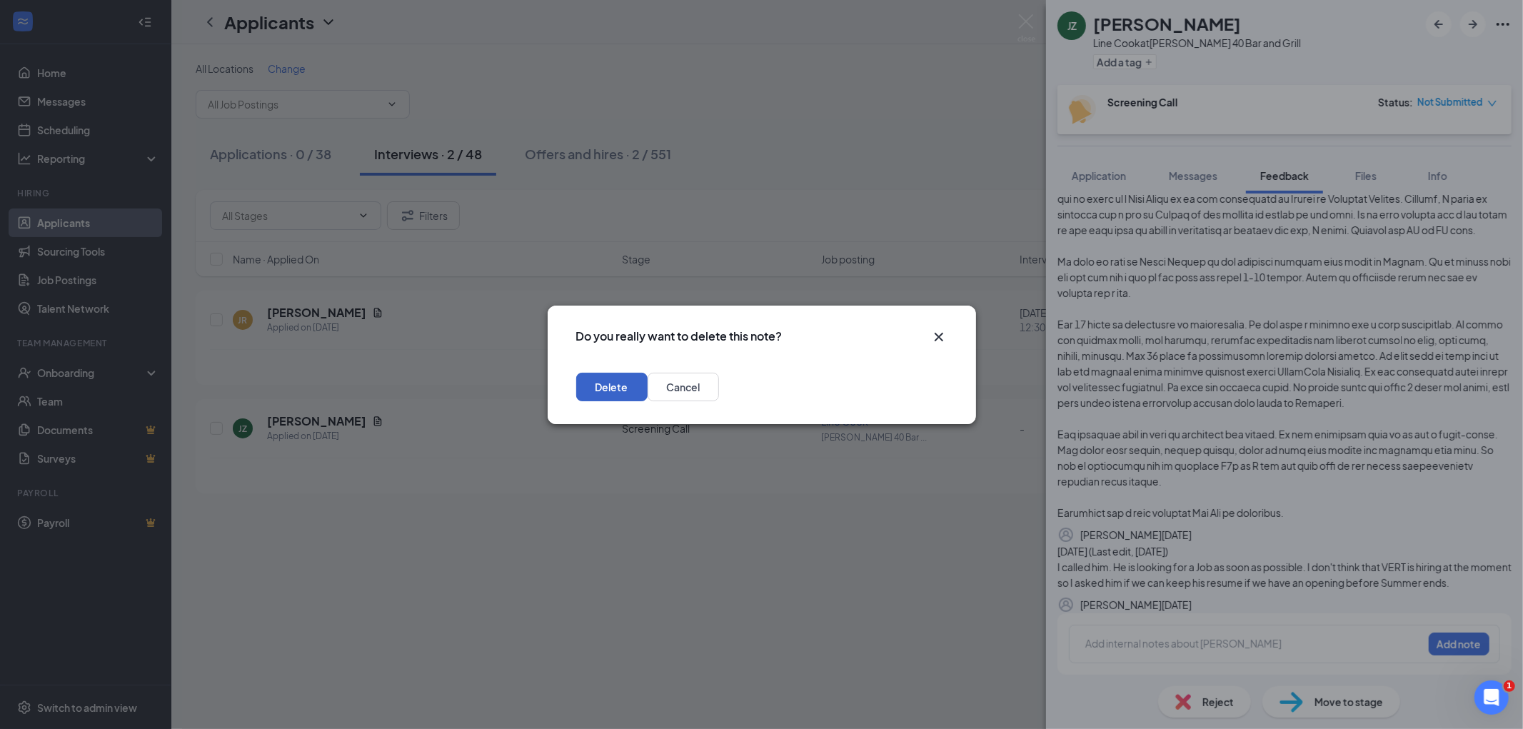
click at [648, 391] on button "Delete" at bounding box center [611, 387] width 71 height 29
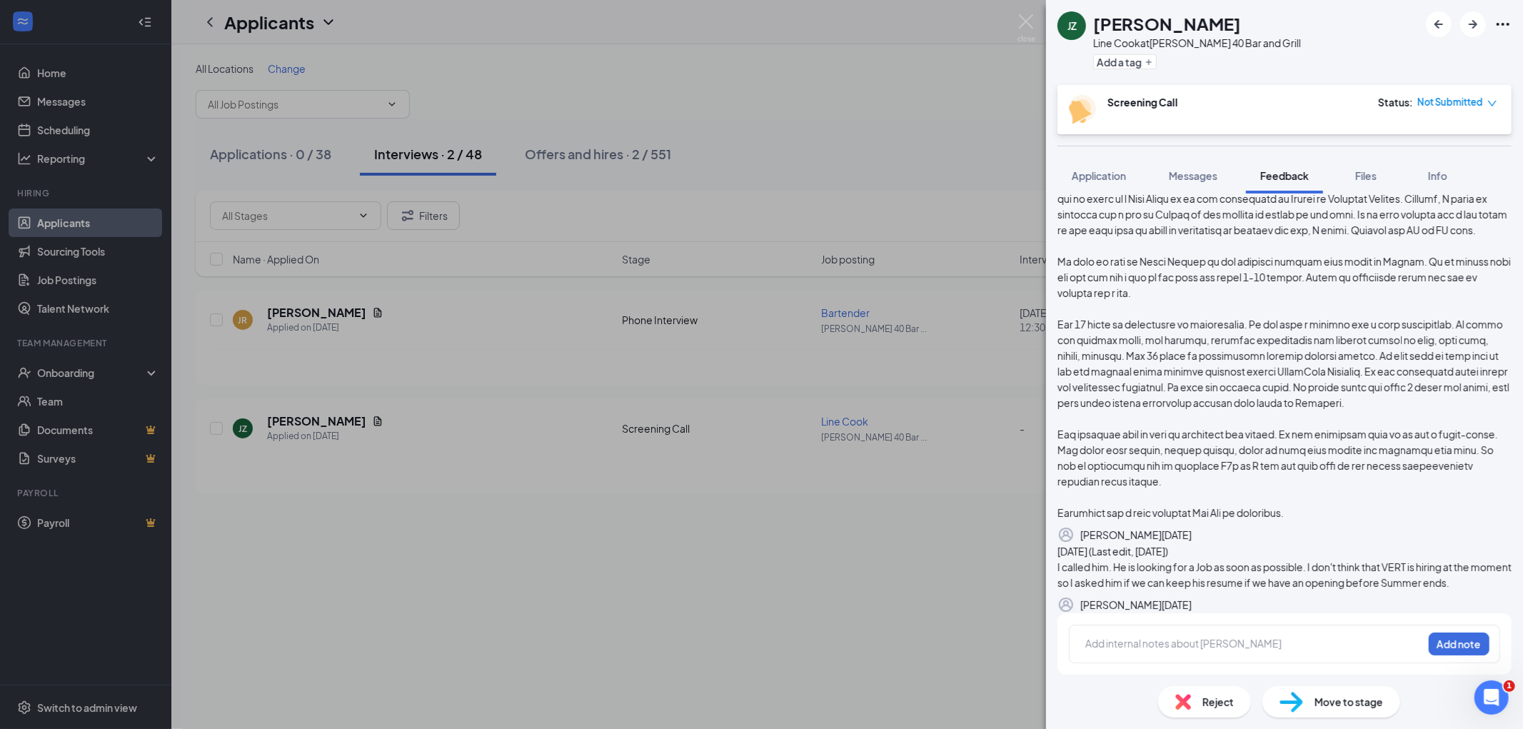
scroll to position [0, 0]
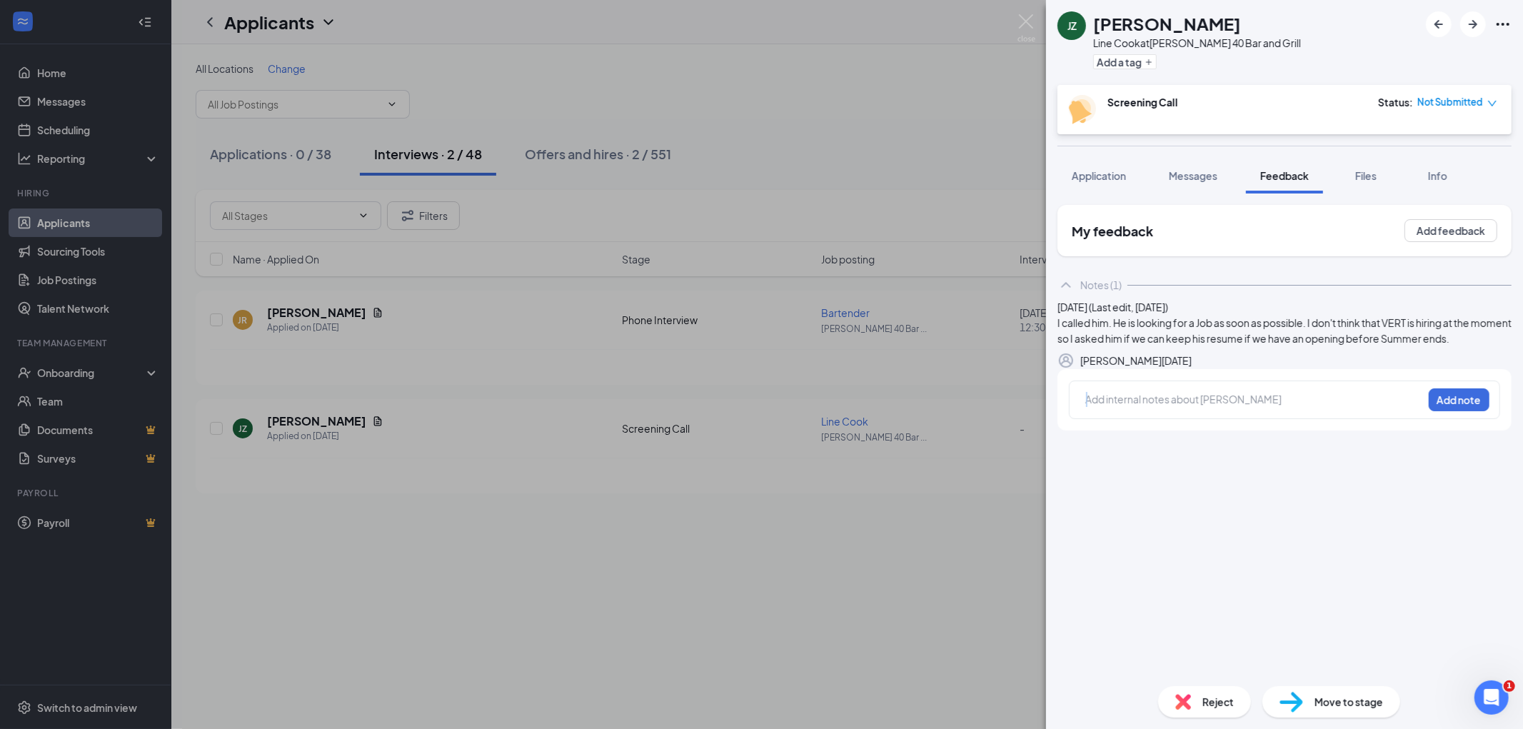
click at [1282, 411] on div at bounding box center [1255, 401] width 338 height 20
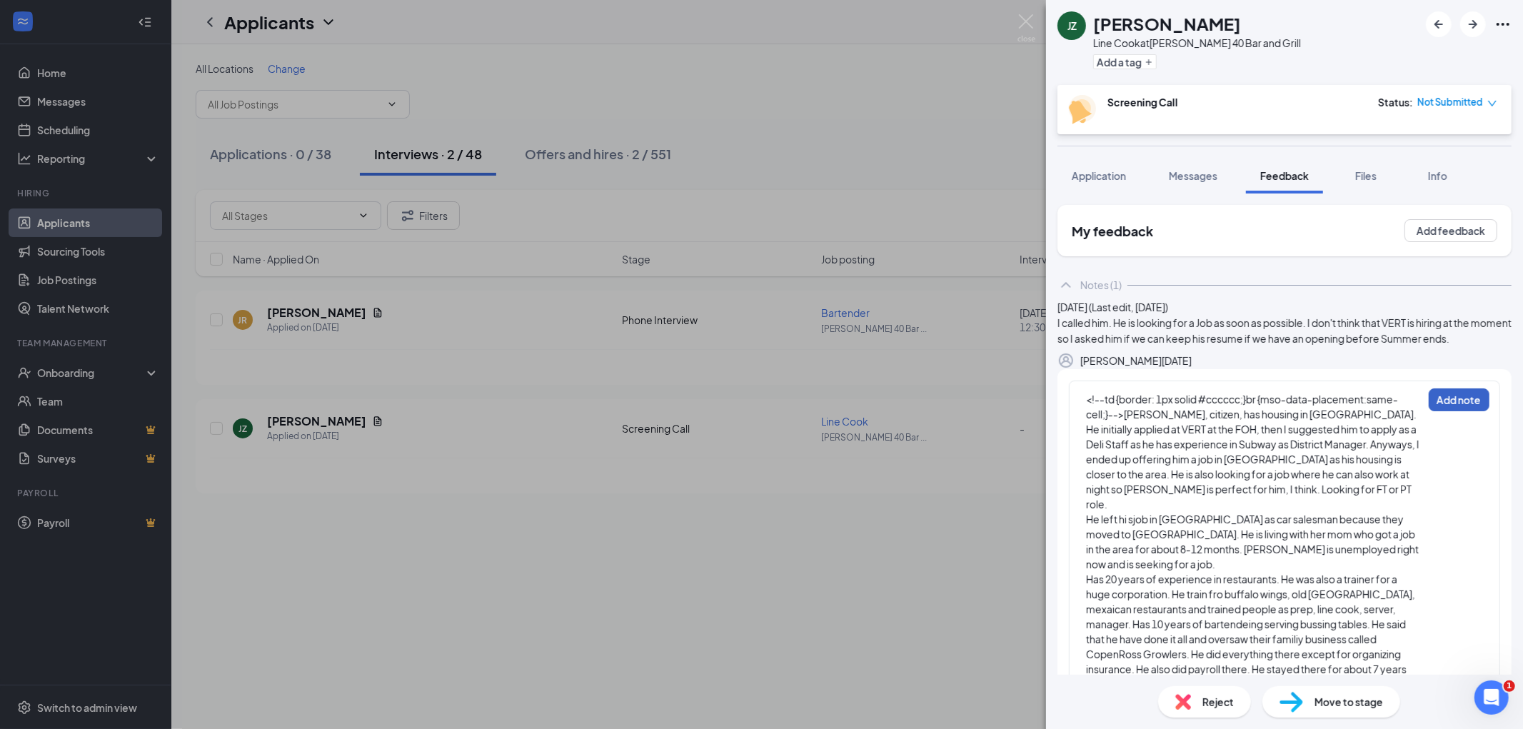
click at [1430, 411] on button "Add note" at bounding box center [1459, 400] width 61 height 23
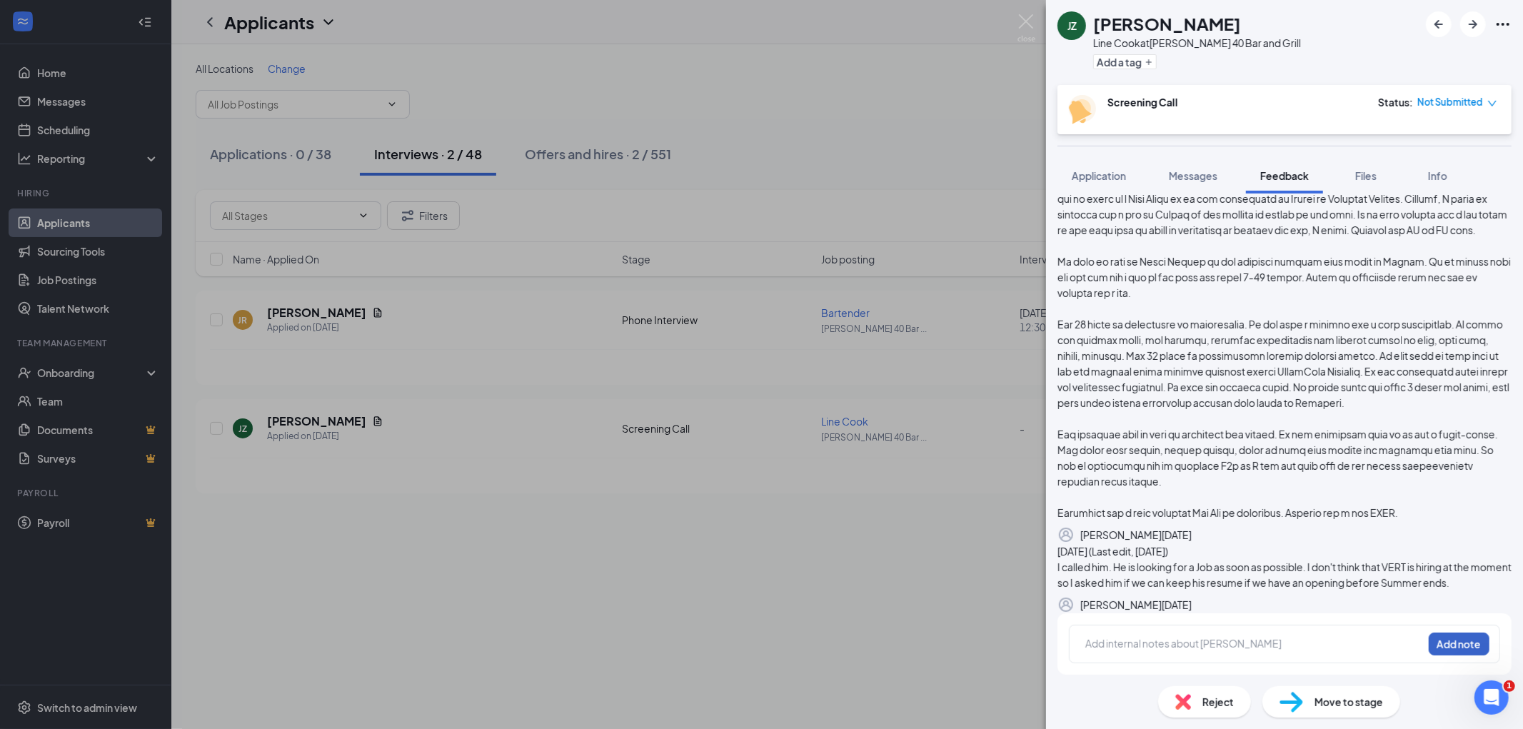
scroll to position [281, 0]
click at [1192, 605] on icon "Trash" at bounding box center [1192, 605] width 0 height 0
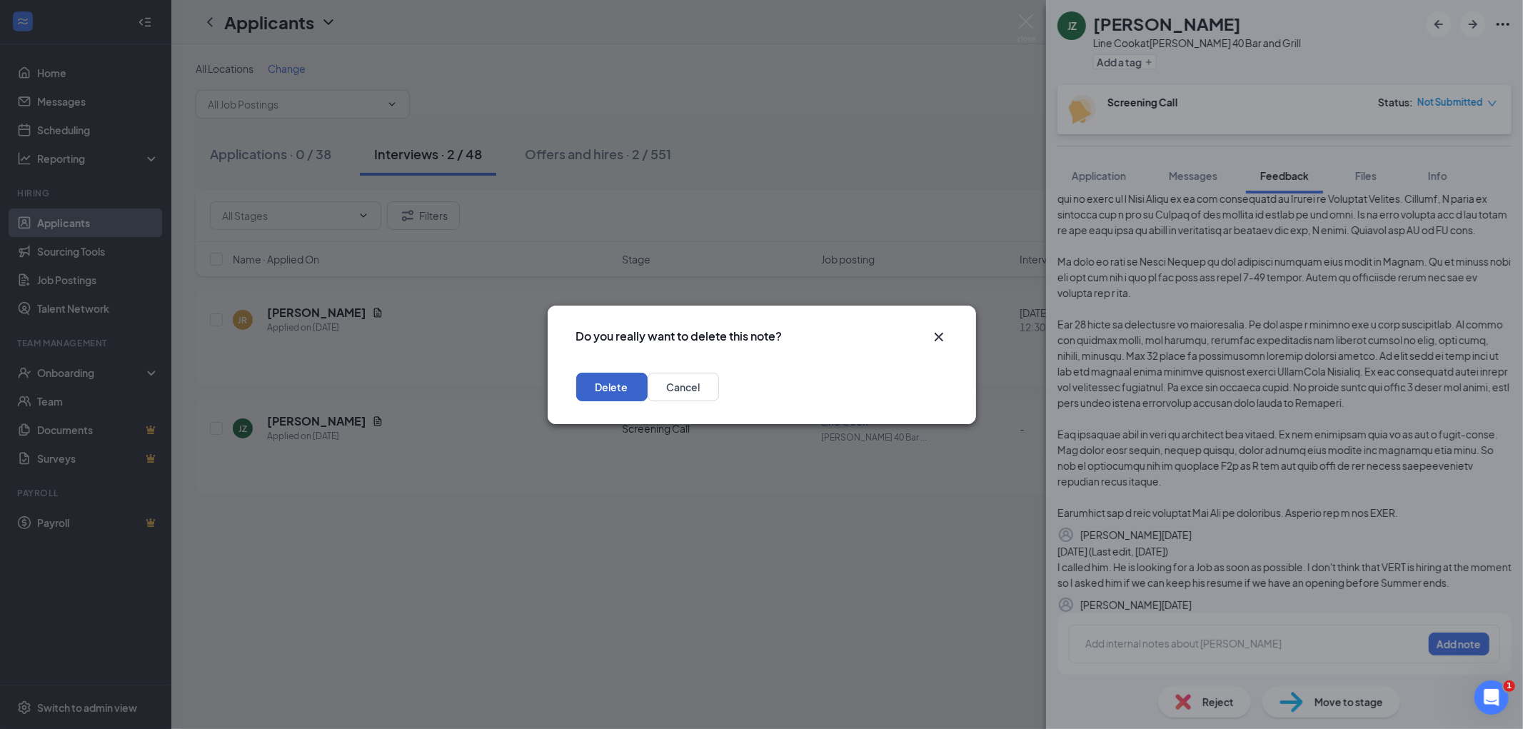
click at [648, 379] on button "Delete" at bounding box center [611, 387] width 71 height 29
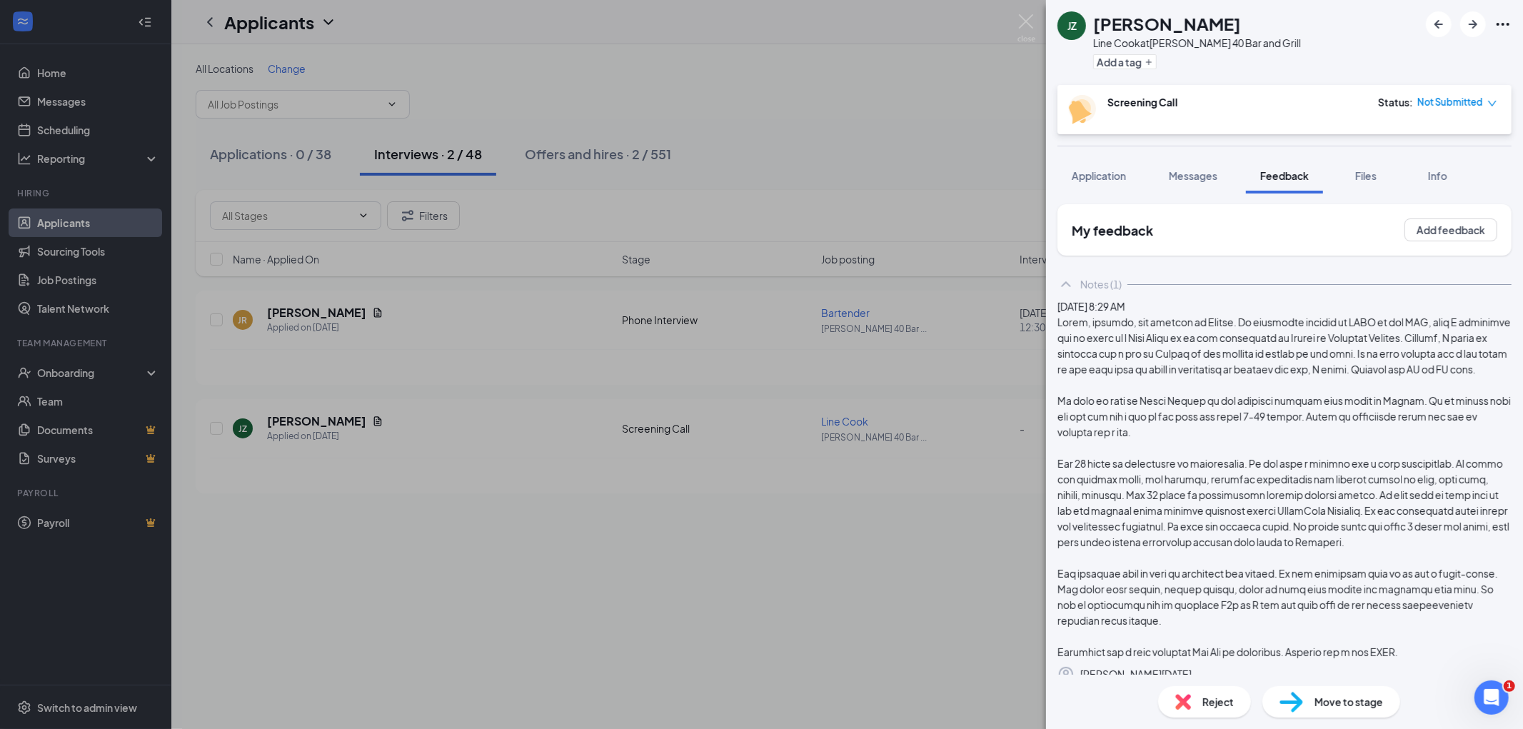
scroll to position [0, 0]
click at [1136, 55] on button "Add a tag" at bounding box center [1125, 61] width 64 height 15
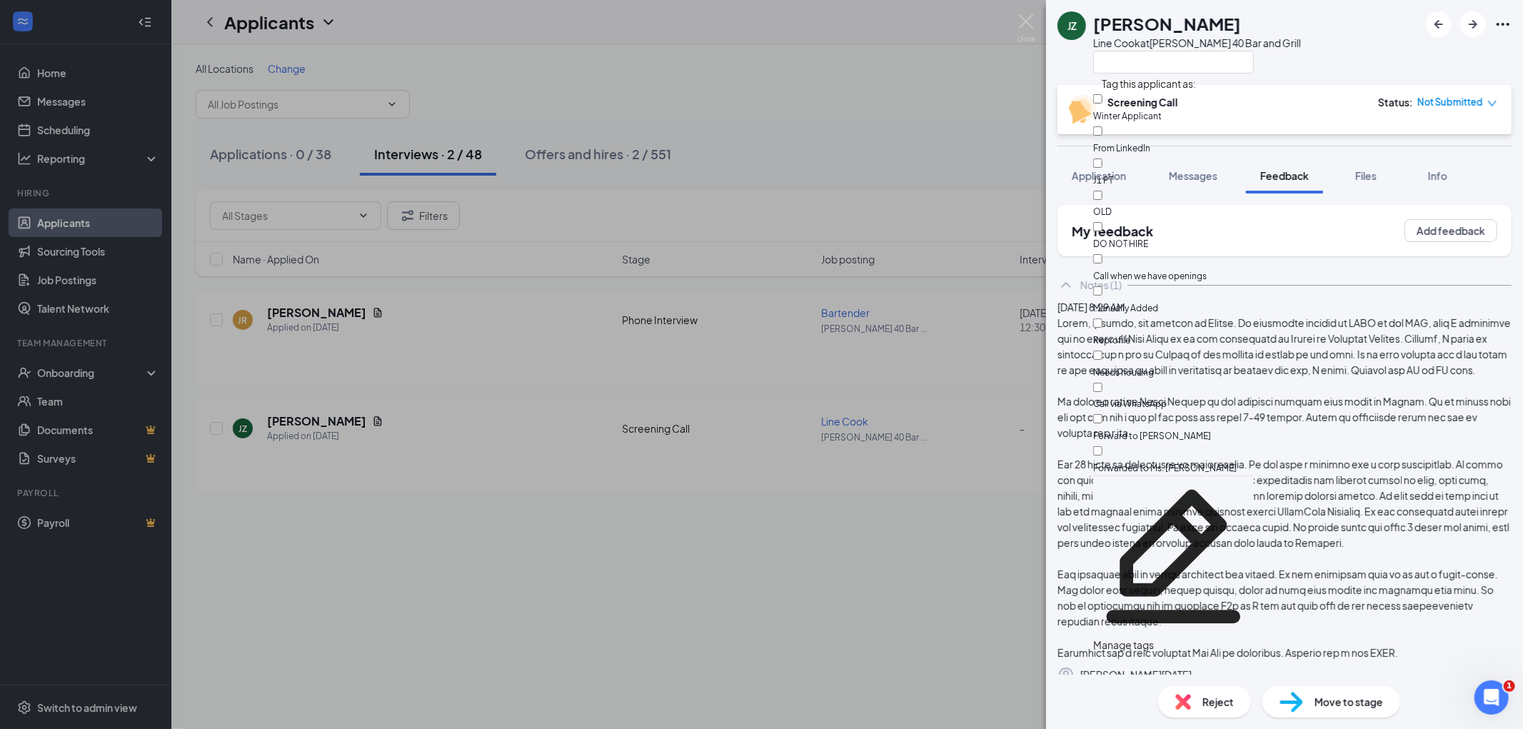
scroll to position [99, 0]
click at [1103, 414] on input "Forward to [PERSON_NAME]" at bounding box center [1097, 418] width 9 height 9
checkbox input "true"
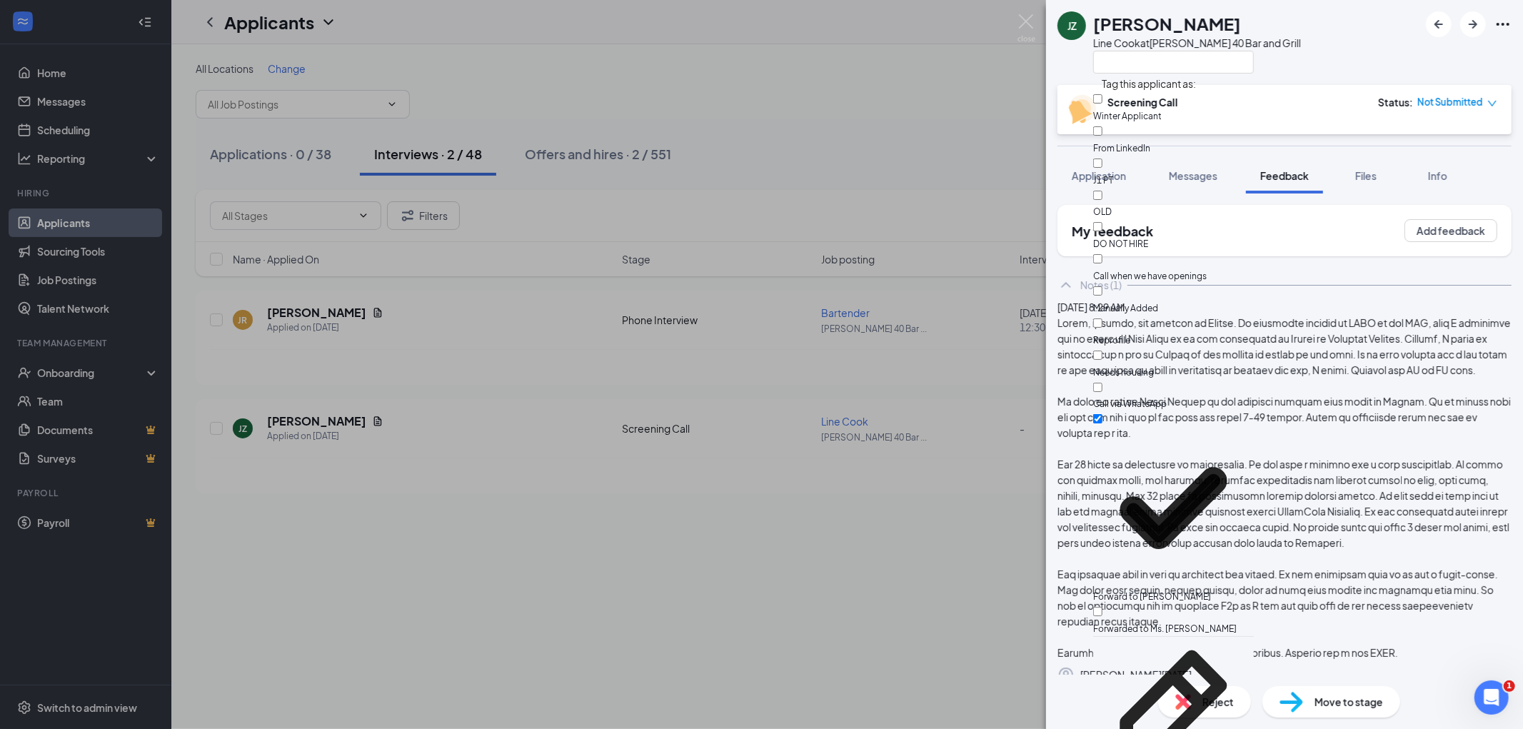
click at [1343, 52] on div "JZ [PERSON_NAME] Line Cook at [PERSON_NAME][GEOGRAPHIC_DATA] and Grill" at bounding box center [1284, 42] width 477 height 85
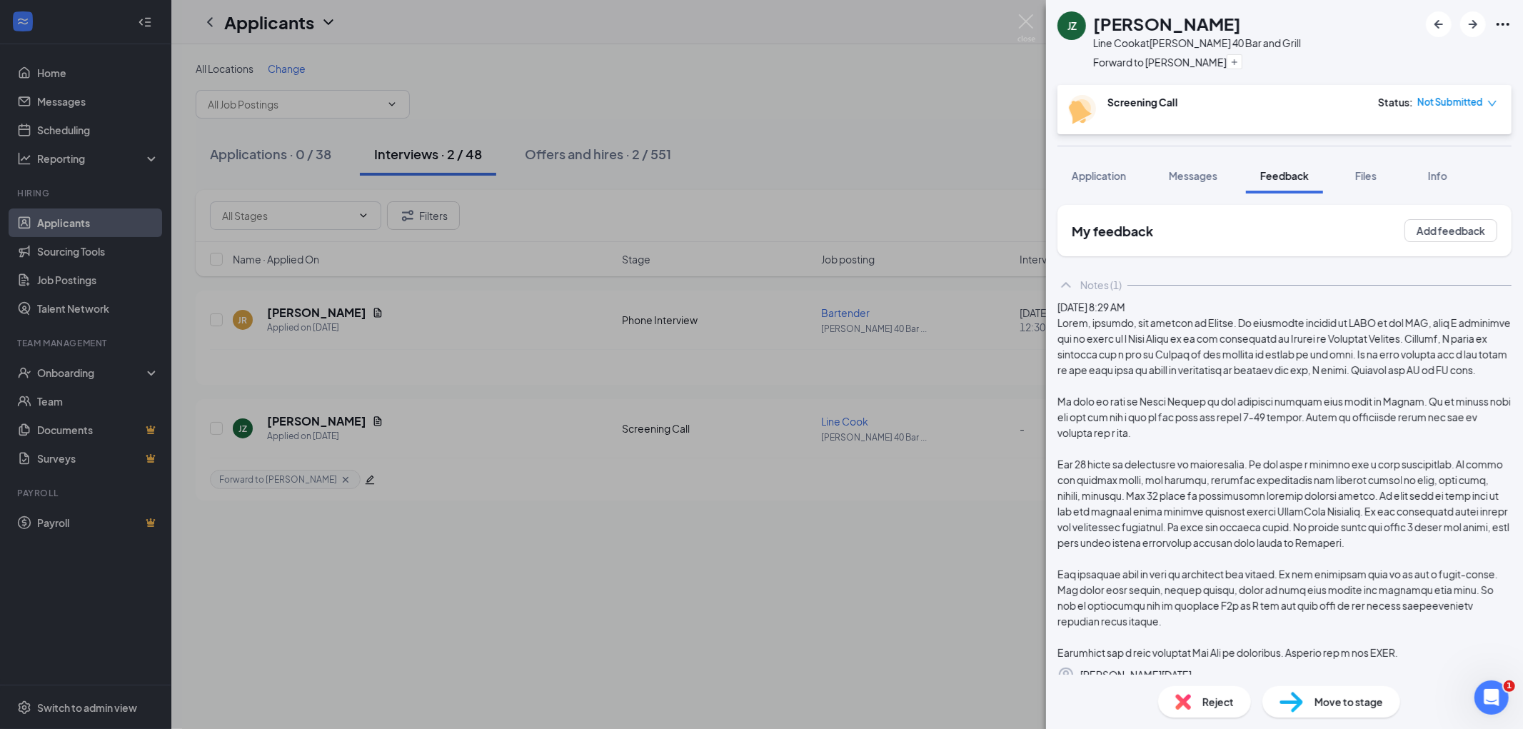
scroll to position [79, 0]
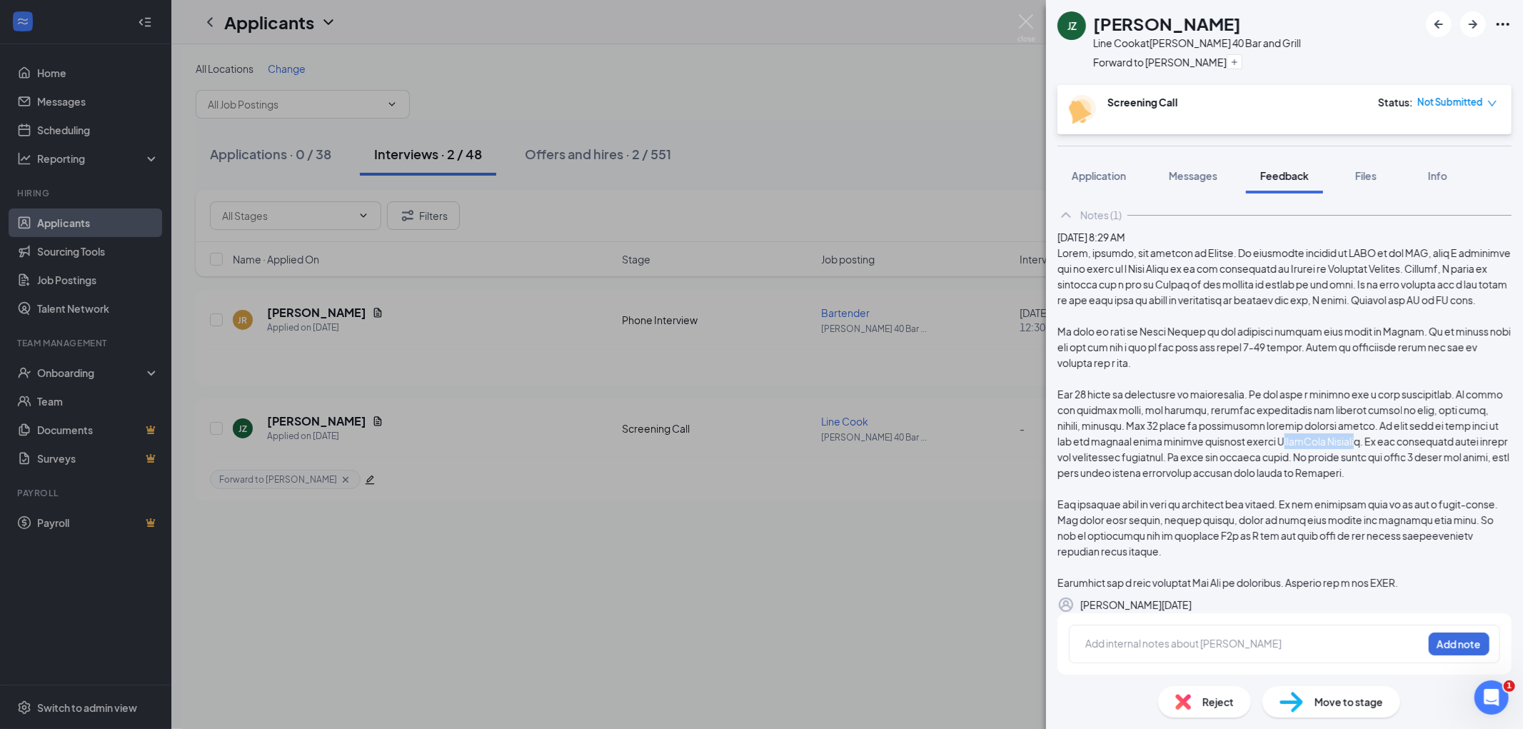
drag, startPoint x: 1168, startPoint y: 486, endPoint x: 1258, endPoint y: 480, distance: 90.2
click at [1258, 480] on div at bounding box center [1285, 418] width 454 height 346
drag, startPoint x: 1261, startPoint y: 487, endPoint x: 1164, endPoint y: 483, distance: 96.5
click at [1164, 483] on div at bounding box center [1285, 418] width 454 height 346
copy div "CopenRoss Growlers"
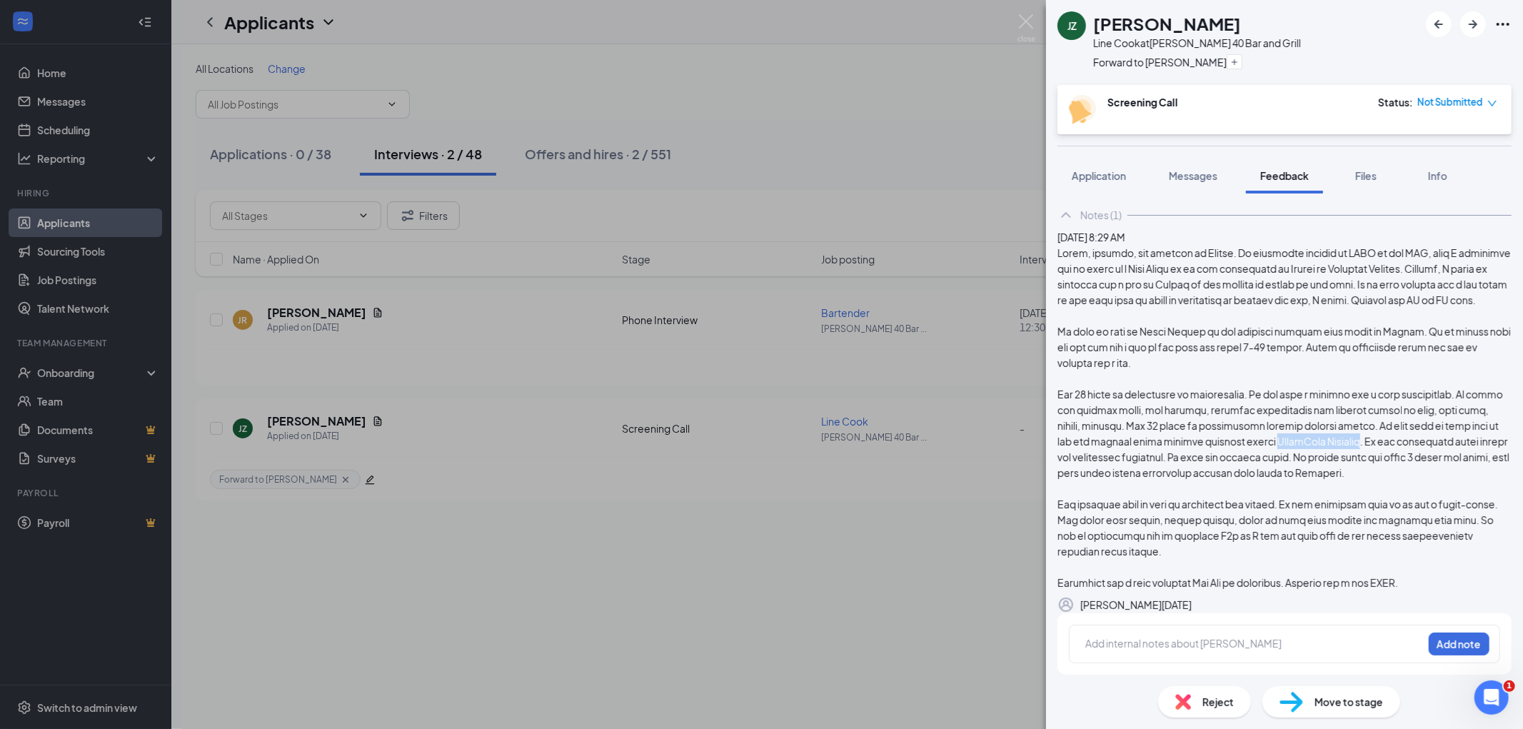
click at [1192, 605] on icon "Pen" at bounding box center [1192, 605] width 0 height 0
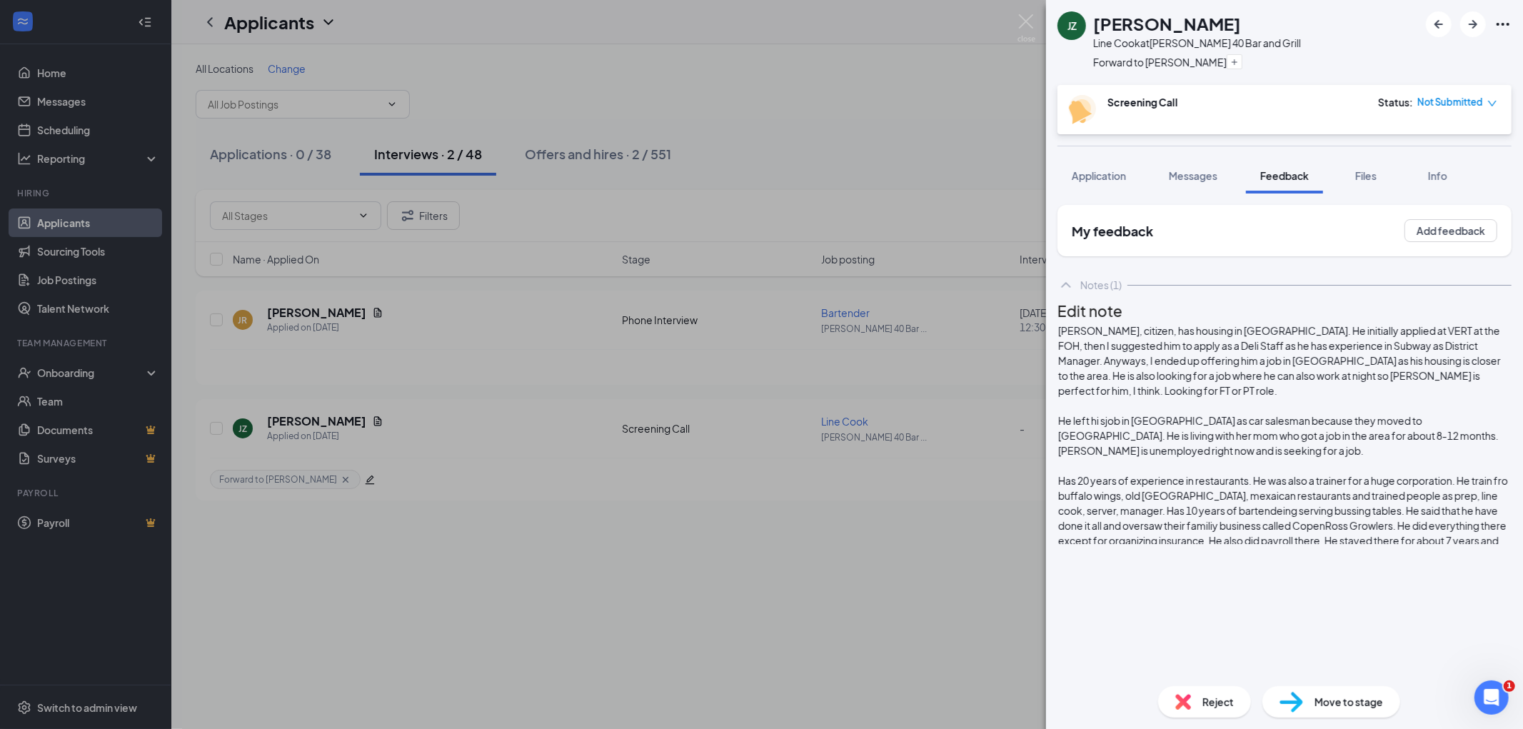
scroll to position [0, 0]
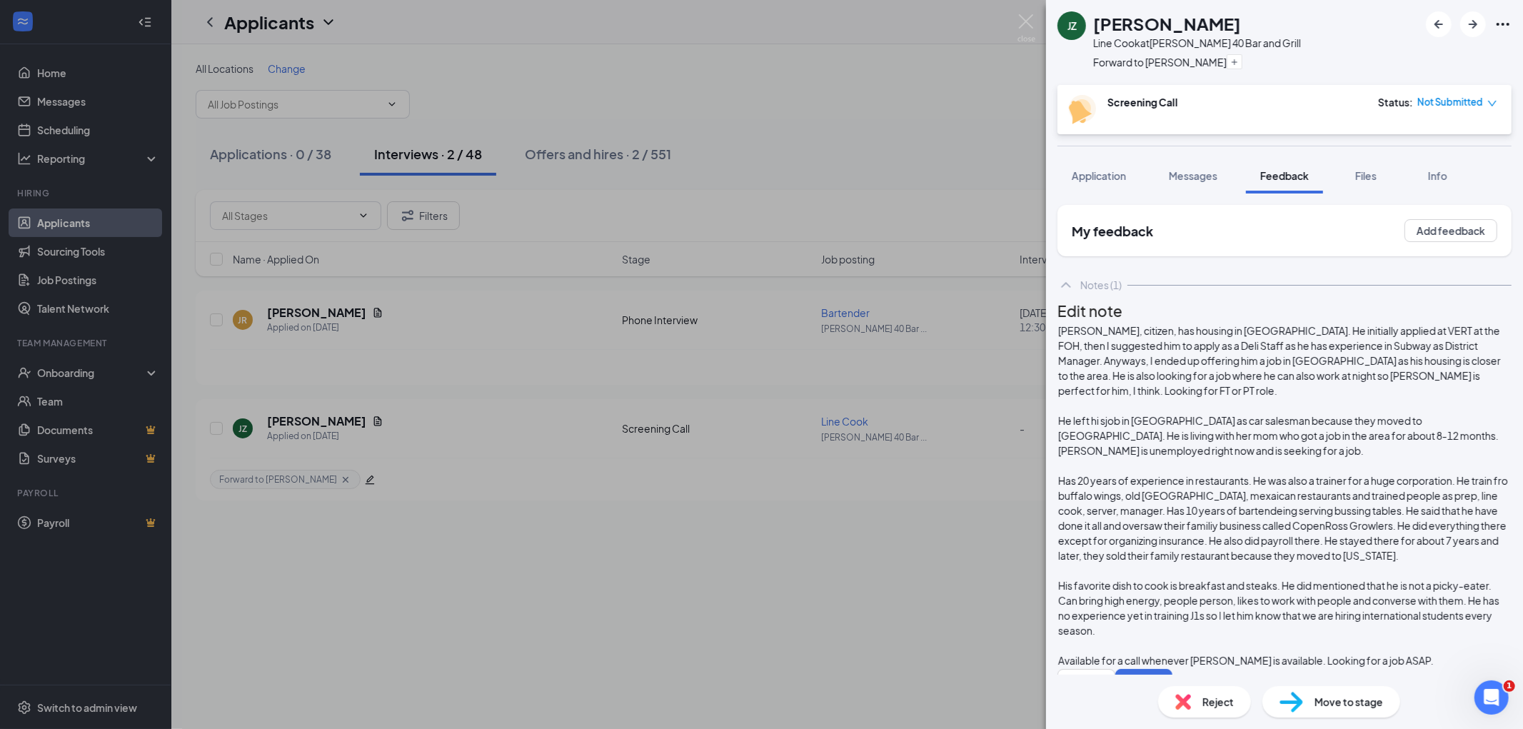
click at [1313, 397] on span "[PERSON_NAME], citizen, has housing in [GEOGRAPHIC_DATA]. He initially applied …" at bounding box center [1280, 360] width 444 height 73
click at [1427, 474] on span "Has 20 years of experience in restaurants. He was also a trainer for a huge cor…" at bounding box center [1283, 518] width 451 height 88
click at [1173, 669] on button "Save" at bounding box center [1144, 680] width 57 height 23
